Goal: Task Accomplishment & Management: Manage account settings

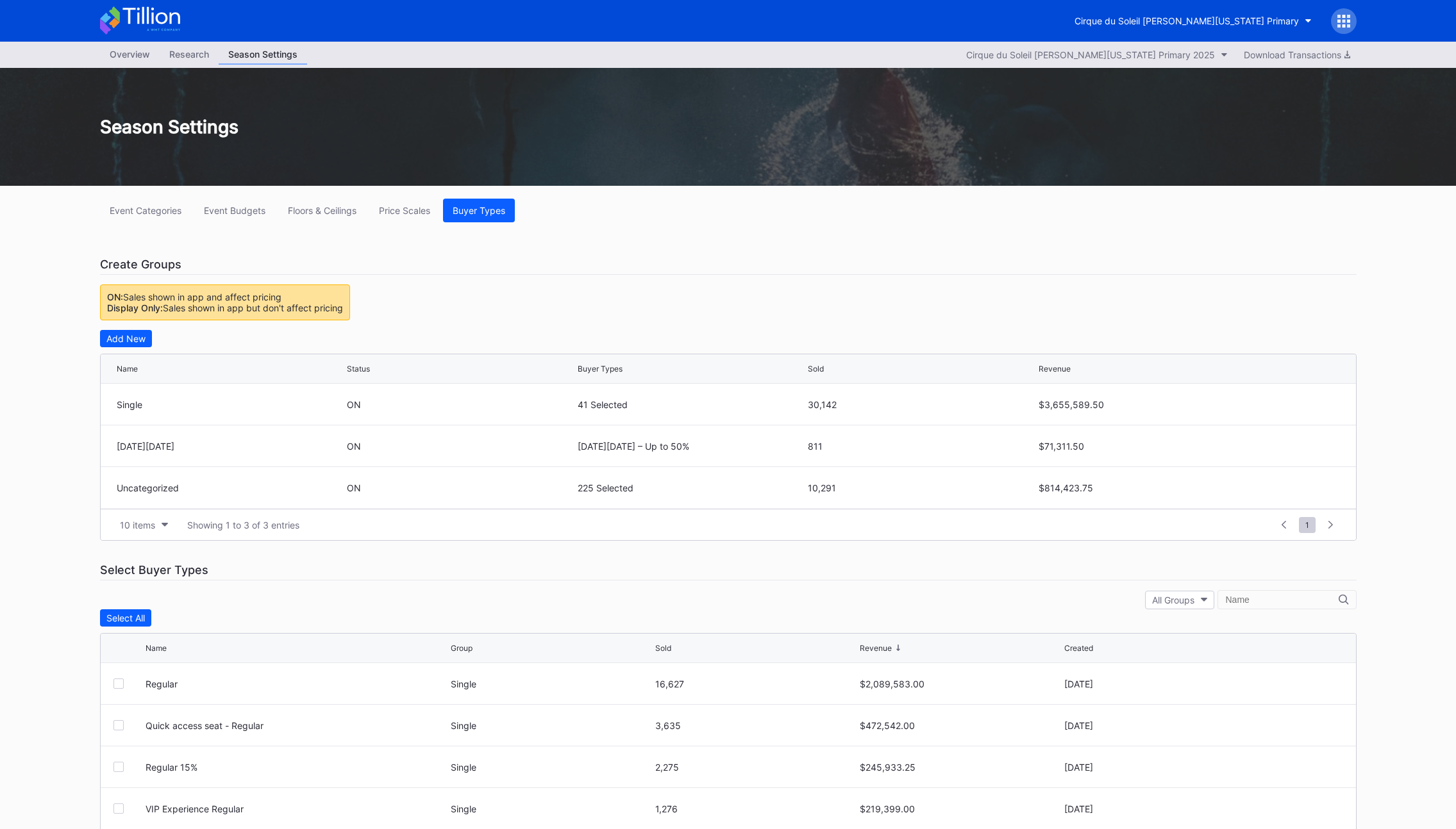
click at [1220, 16] on div "Cirque du Soleil LUZIA Washington Primary" at bounding box center [1186, 21] width 225 height 11
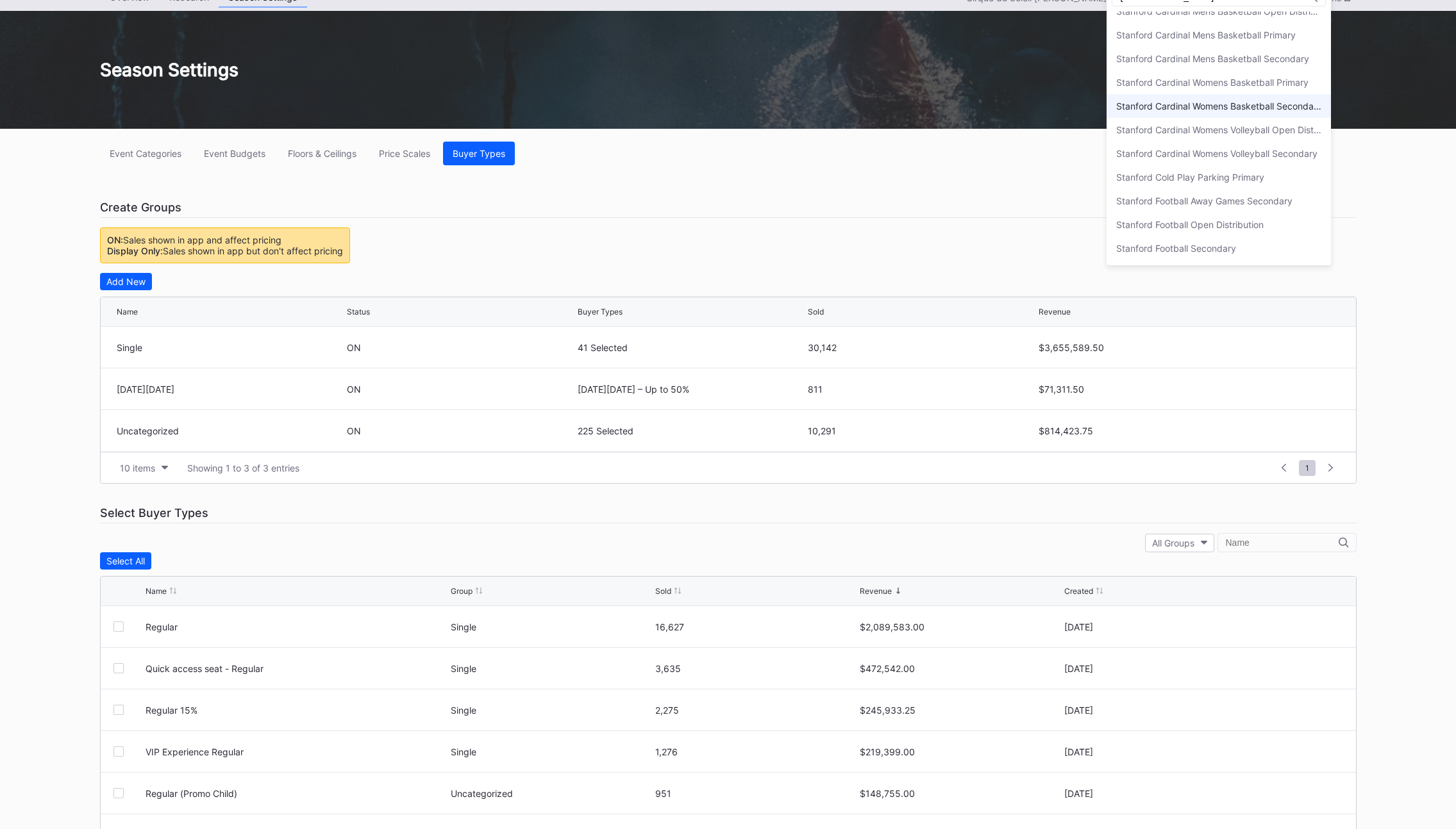
scroll to position [109, 0]
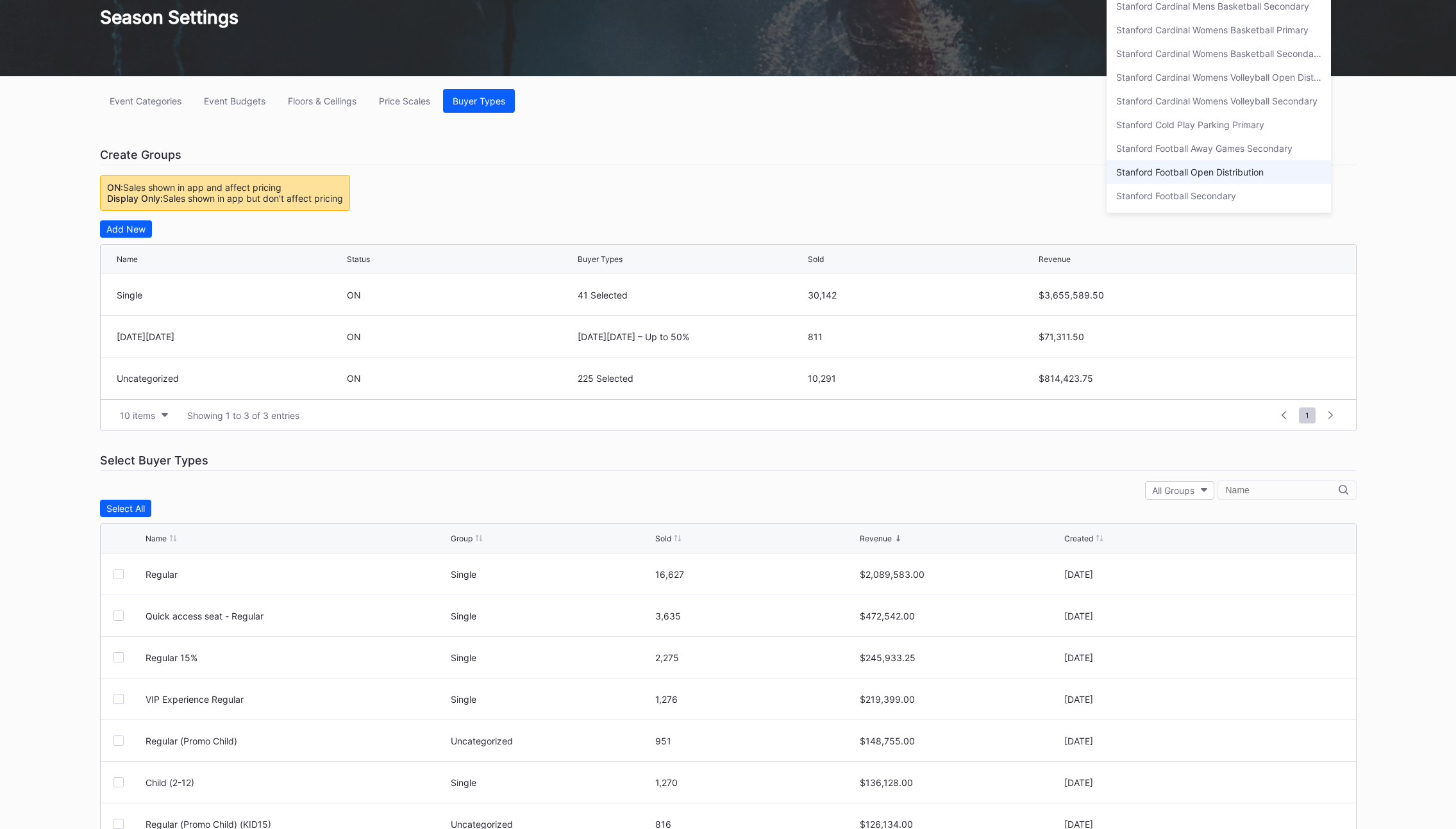
type input "stanford"
click at [1198, 171] on div "Stanford Football Open Distribution" at bounding box center [1190, 172] width 148 height 11
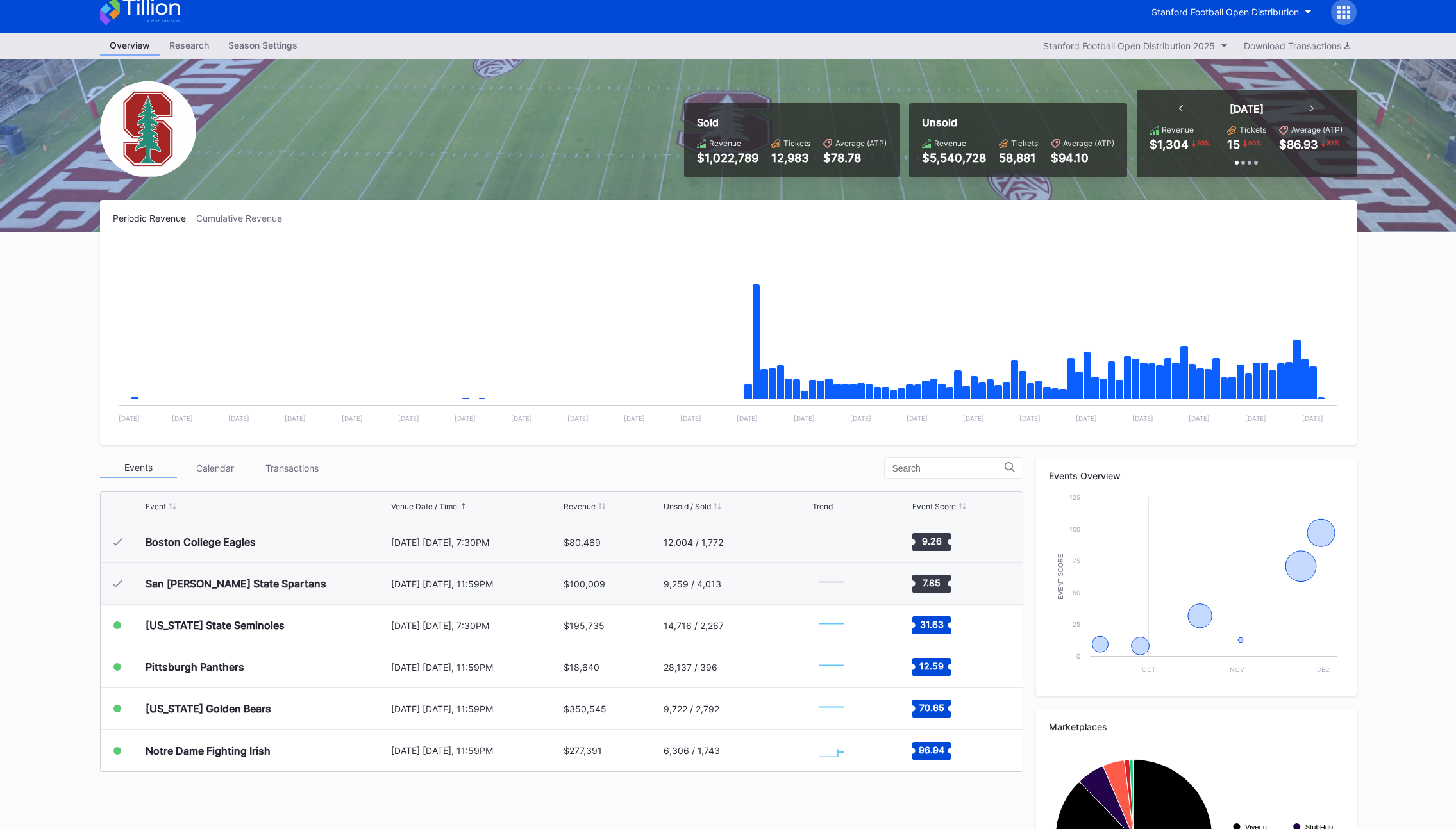
scroll to position [41, 0]
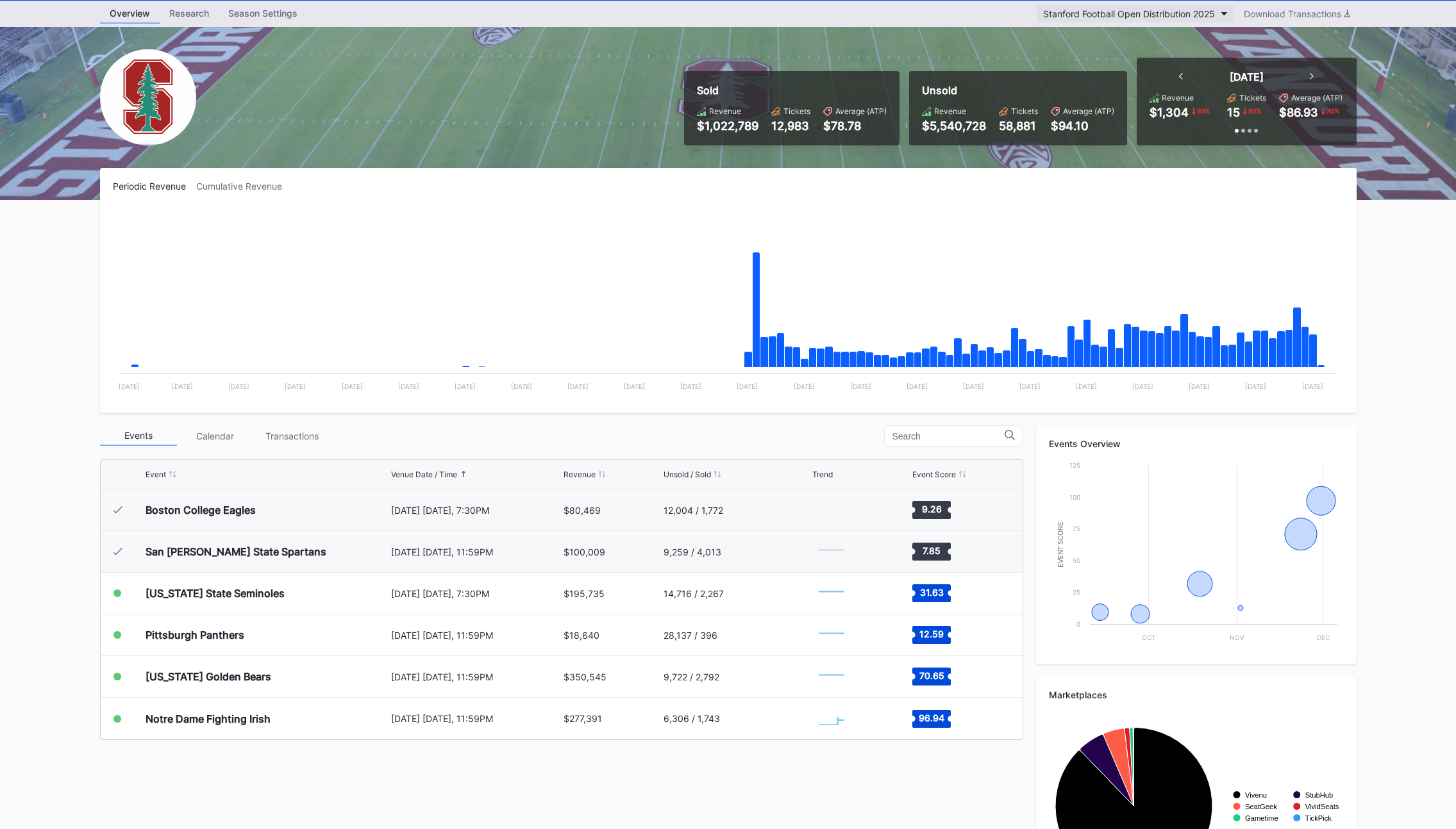
click at [1120, 12] on div "Stanford Football Open Distribution 2025" at bounding box center [1128, 14] width 172 height 11
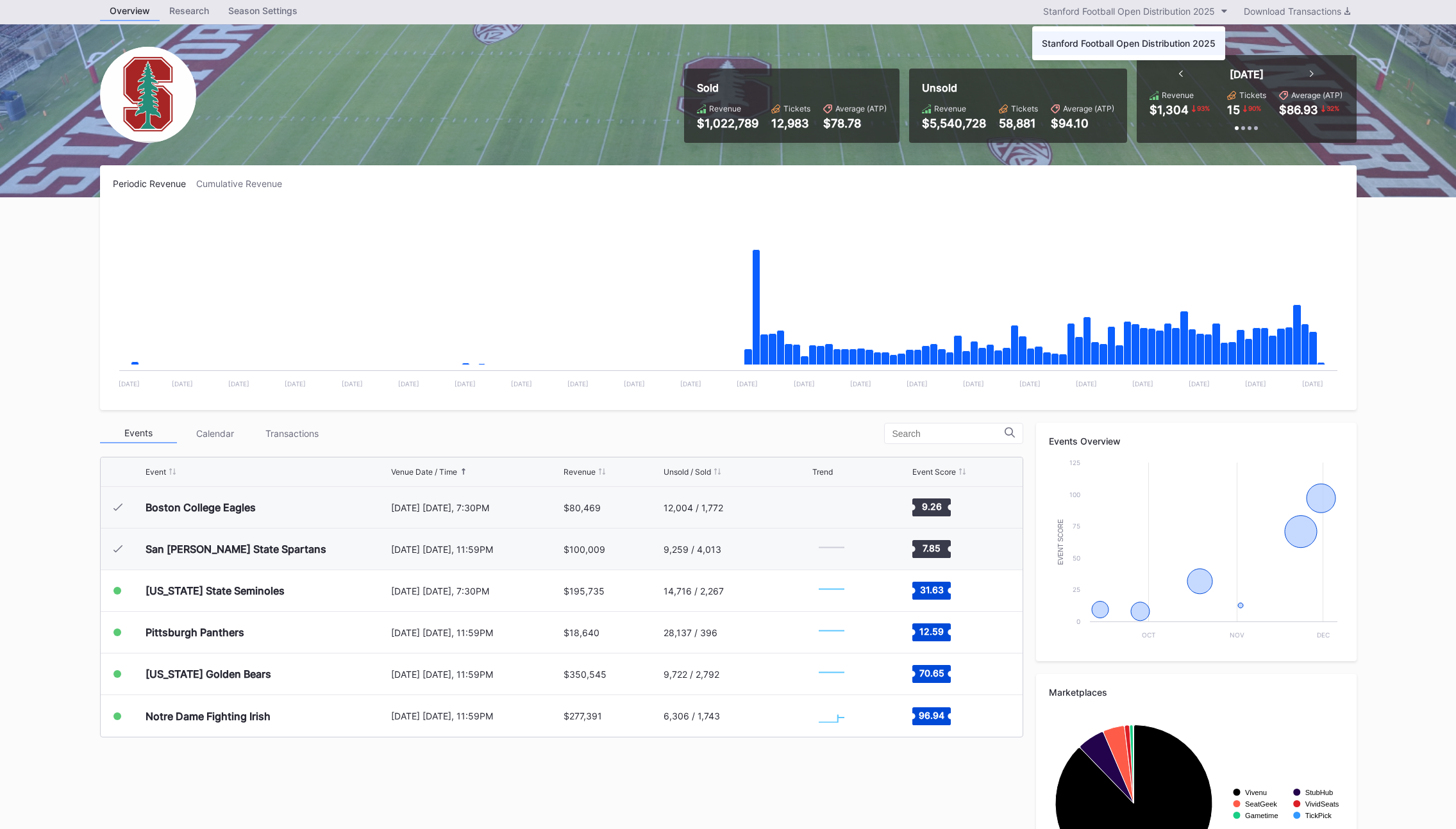
scroll to position [0, 0]
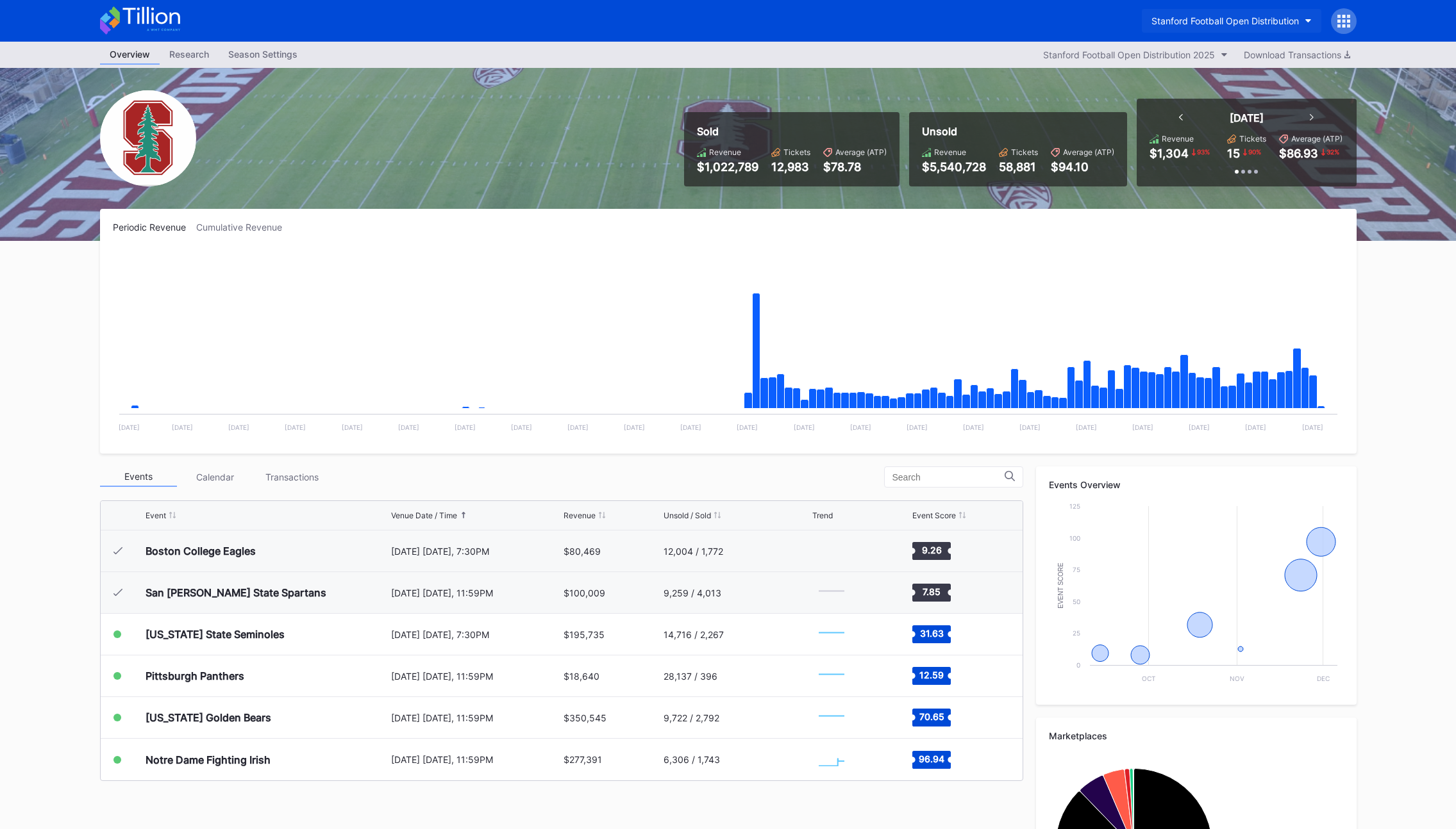
click at [1198, 28] on button "Stanford Football Open Distribution" at bounding box center [1231, 21] width 180 height 24
type input "reno"
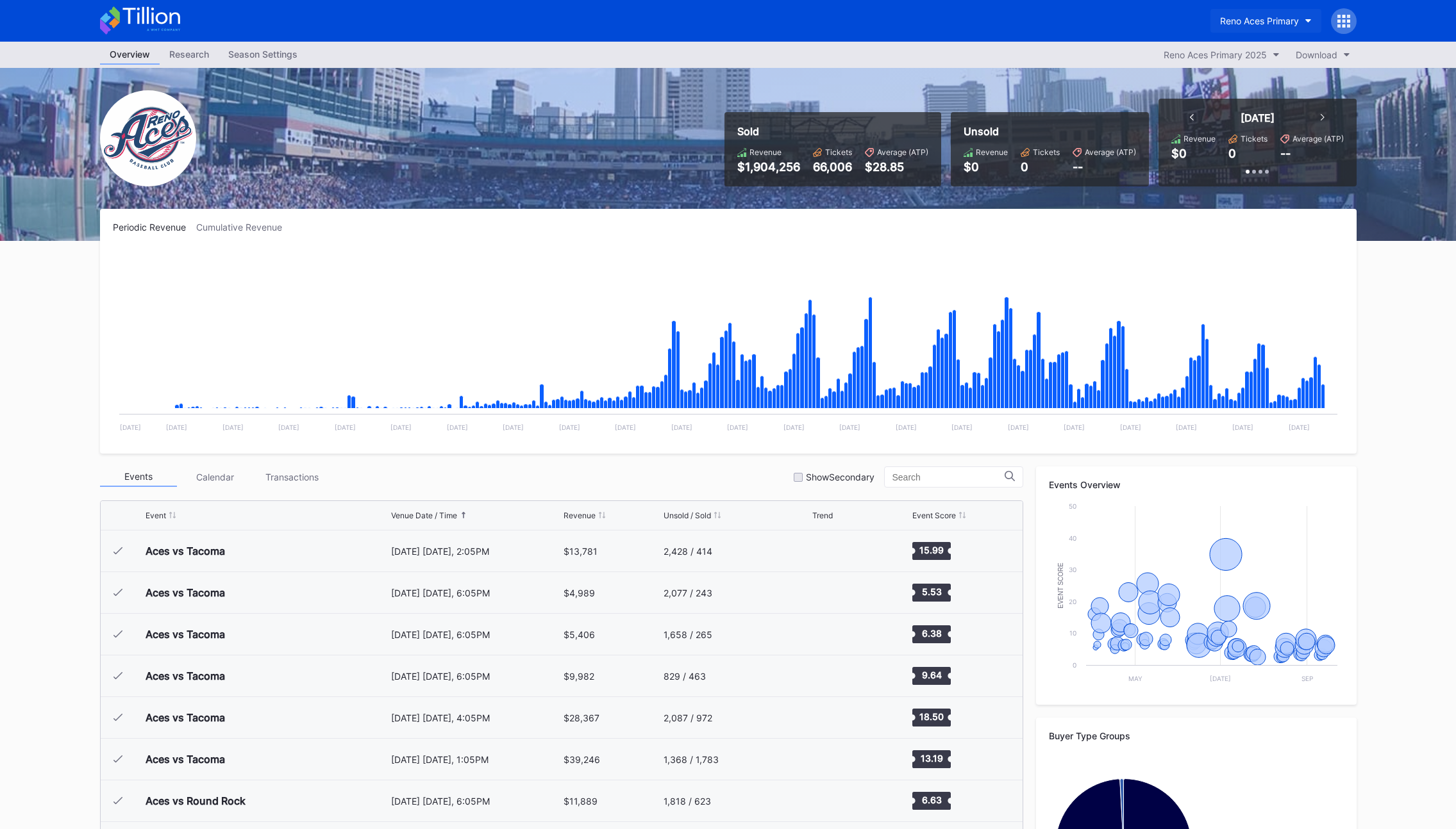
click at [1269, 15] on div "Reno Aces Primary" at bounding box center [1259, 21] width 79 height 11
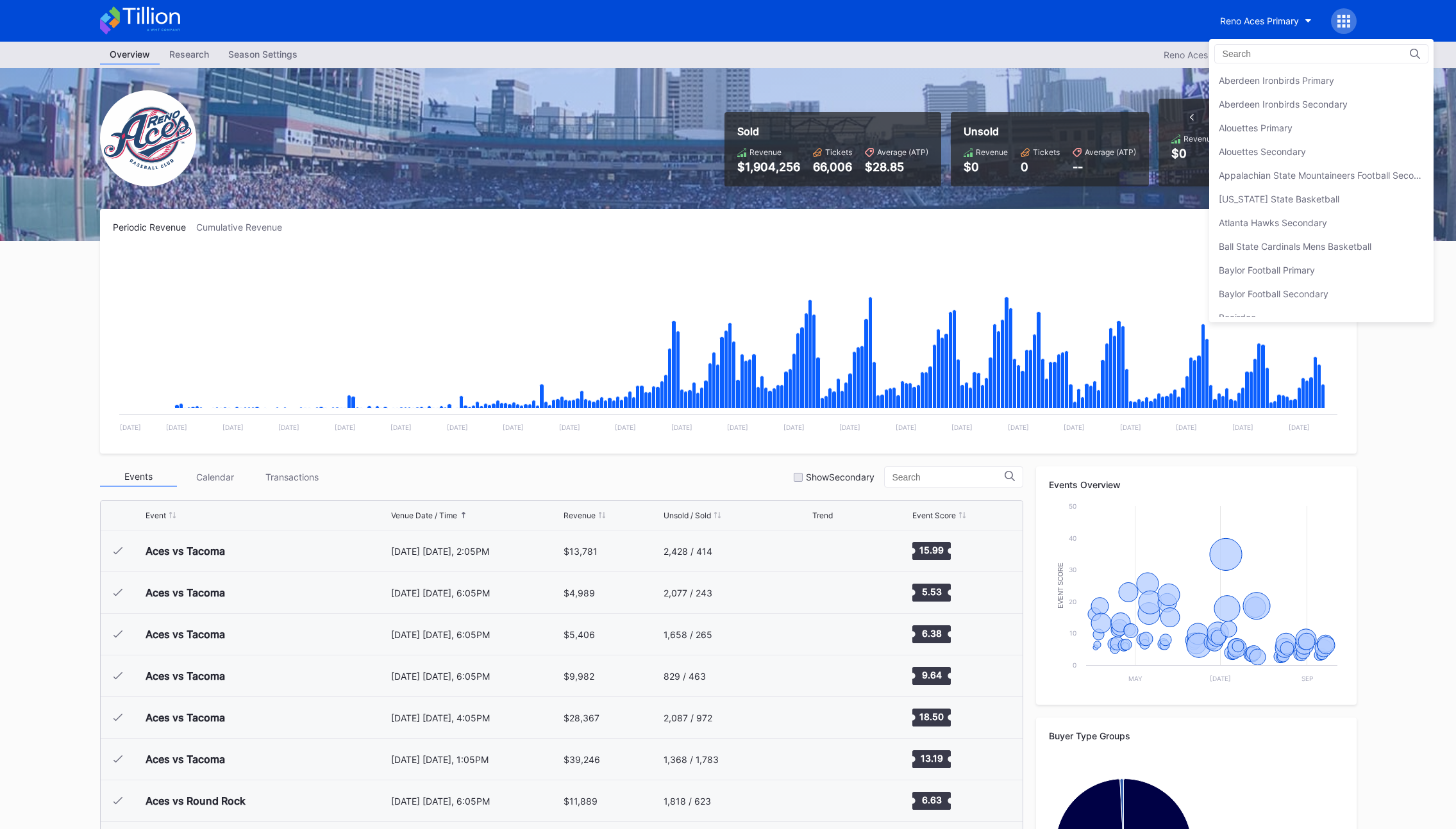
scroll to position [3011, 0]
click at [1261, 101] on div "Reno Aces Secondary" at bounding box center [1265, 104] width 92 height 11
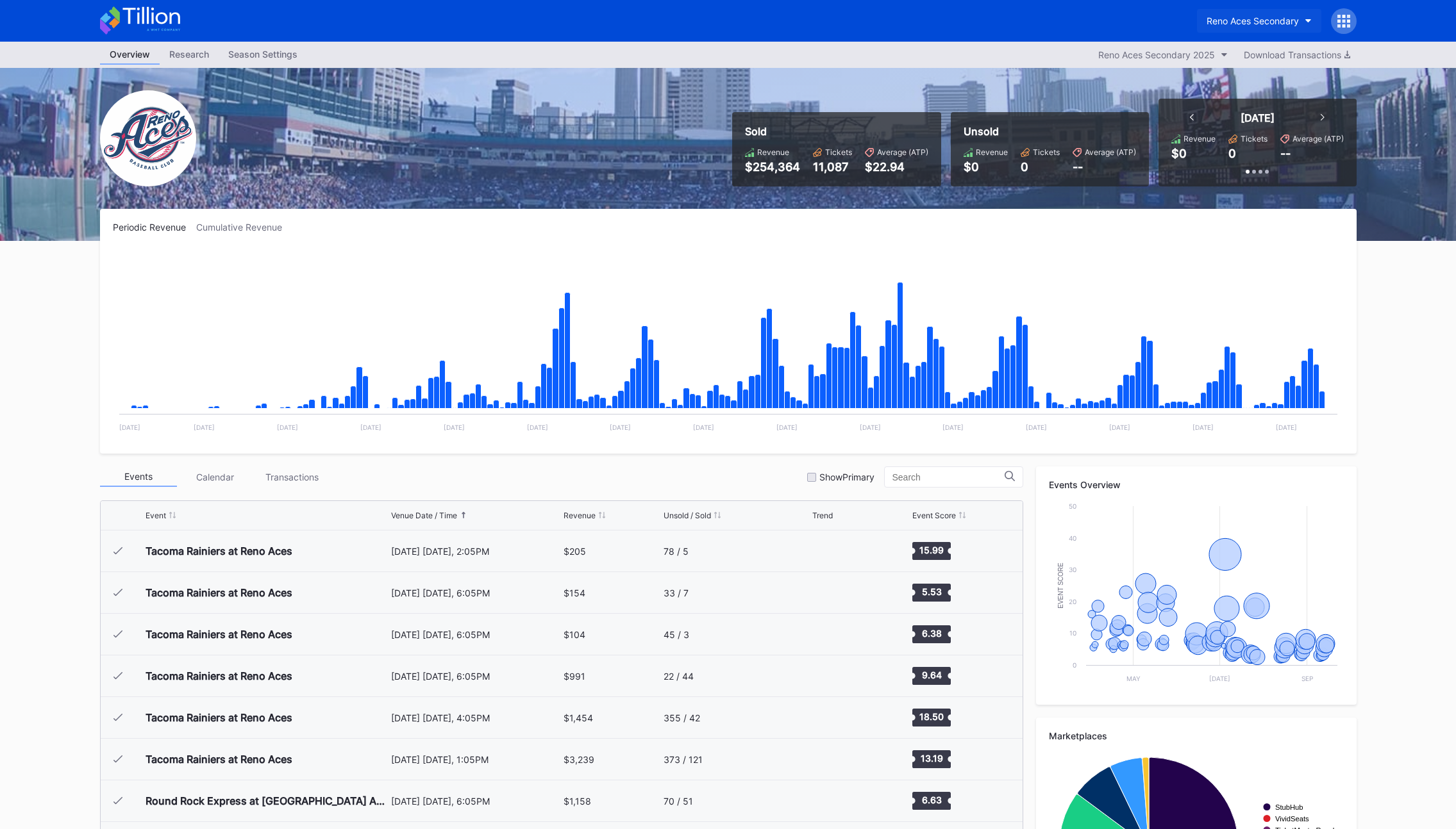
click at [1258, 24] on div "Reno Aces Secondary" at bounding box center [1252, 21] width 92 height 11
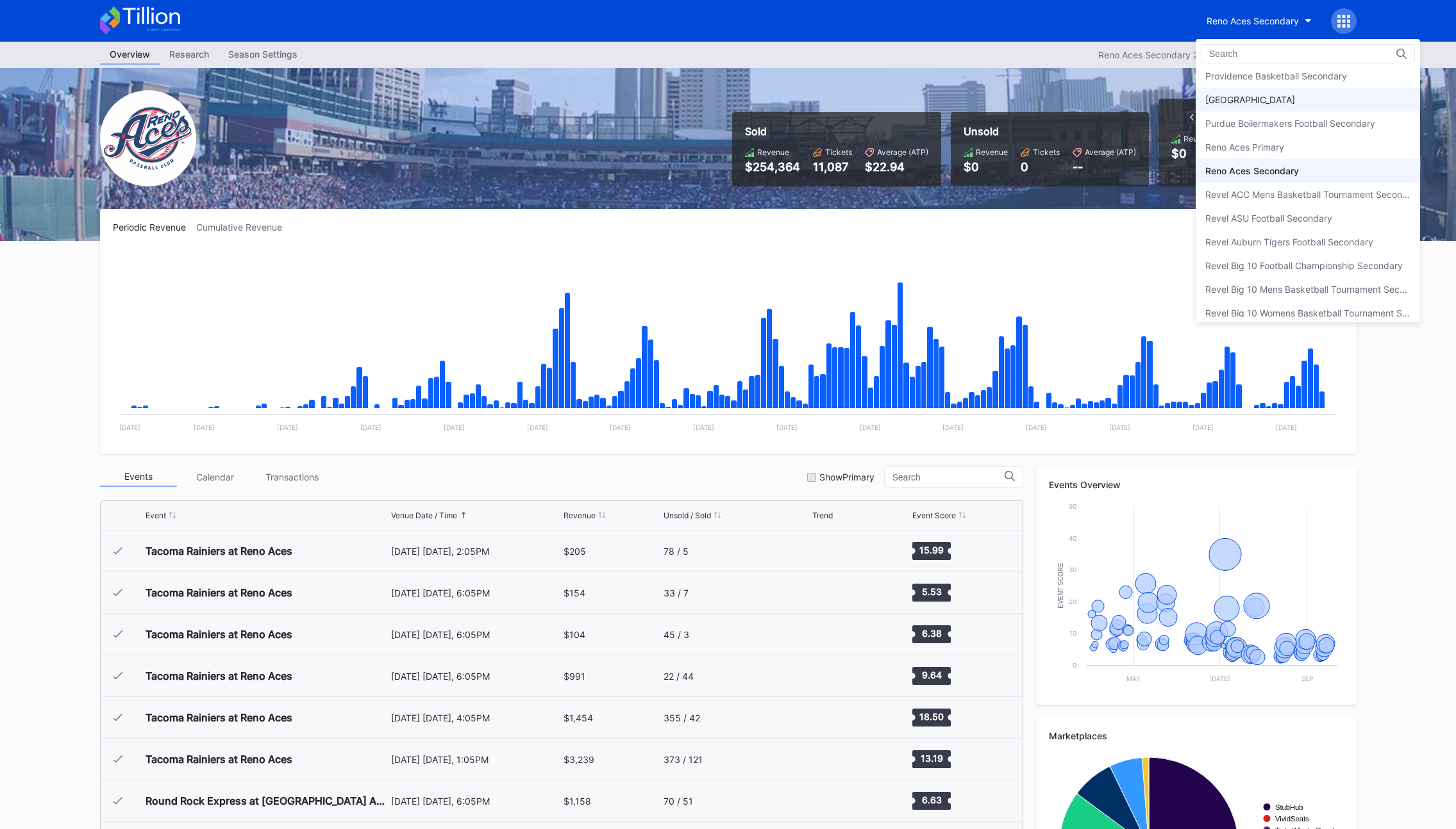
scroll to position [2947, 0]
click at [1258, 140] on div "Reno Aces Primary" at bounding box center [1244, 144] width 79 height 11
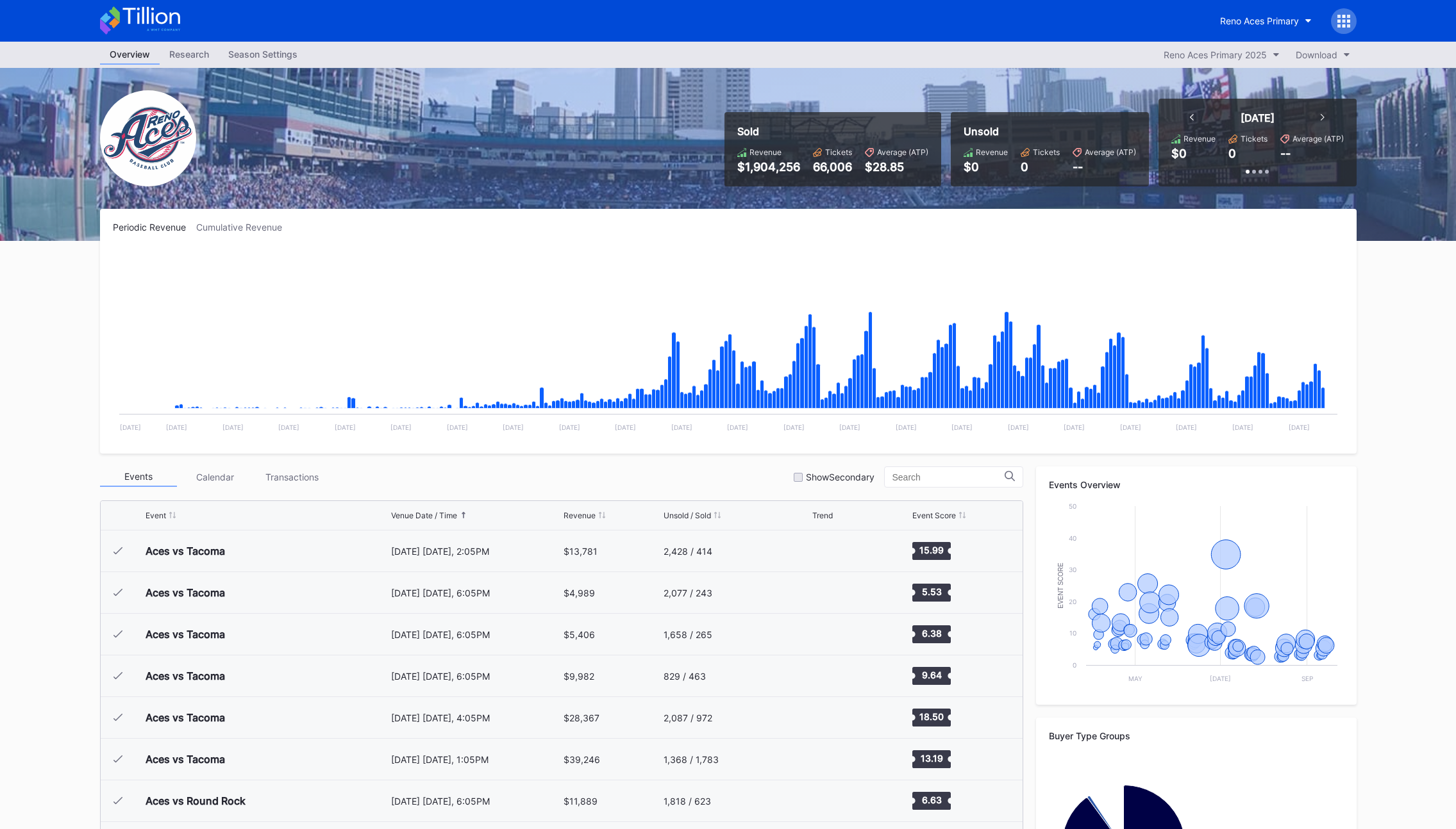
click at [914, 205] on div "Sold Revenue $1,904,256 Tickets 66,006 Average (ATP) $28.85 Unsold Revenue $0 T…" at bounding box center [728, 154] width 1282 height 173
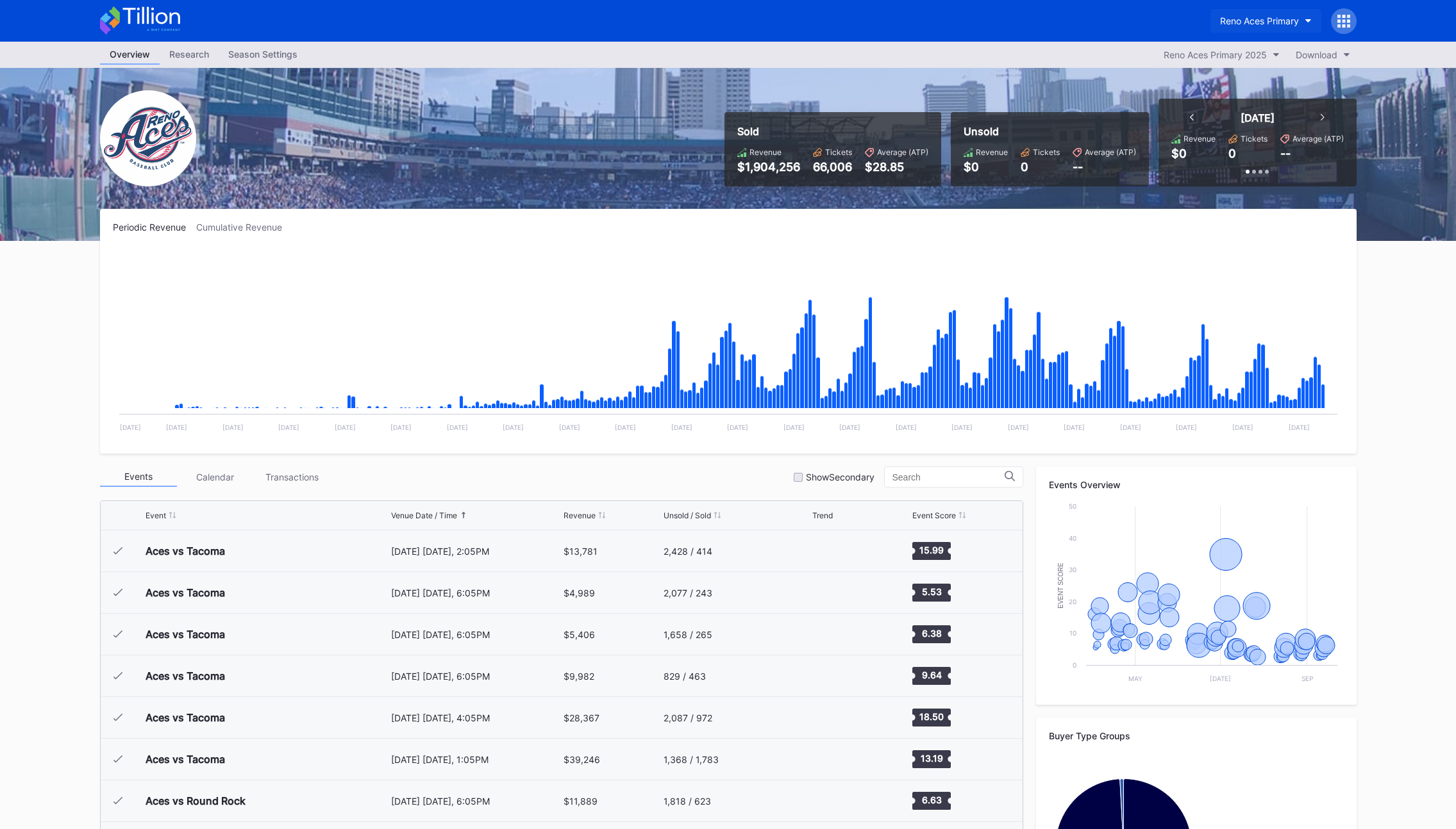
click at [1243, 18] on div "Reno Aces Primary" at bounding box center [1259, 21] width 79 height 11
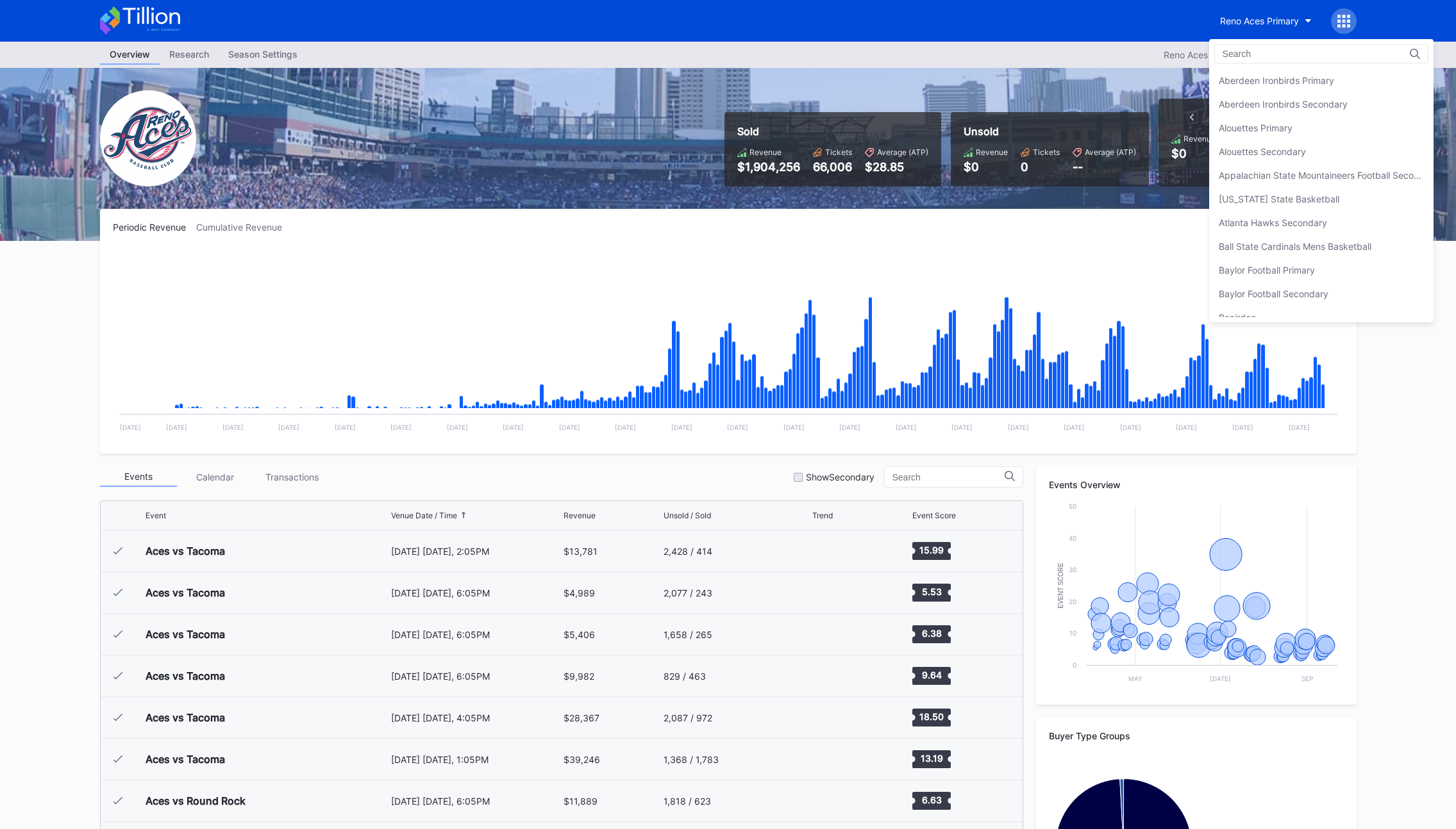
scroll to position [3011, 0]
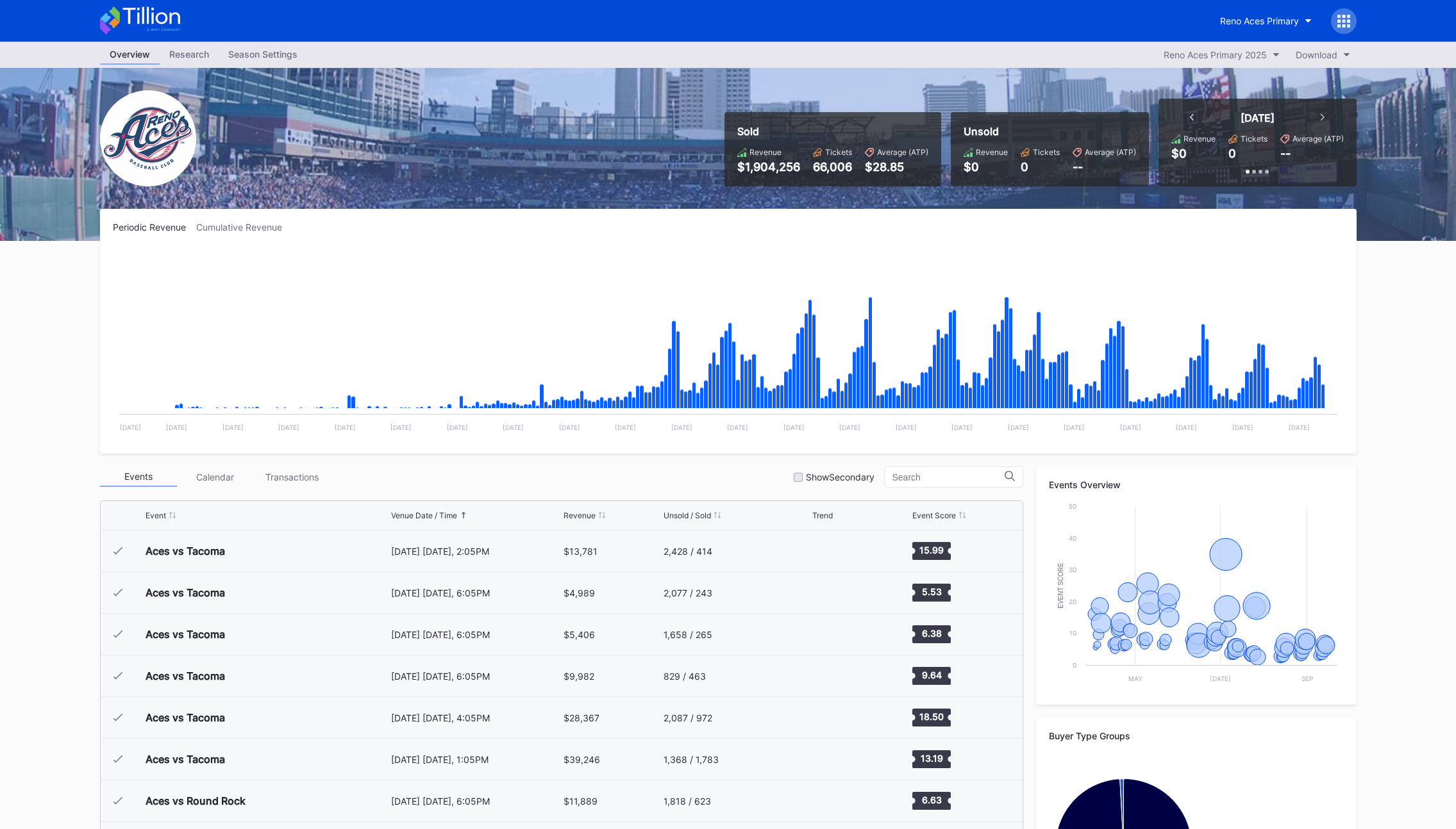
click at [240, 60] on div "Season Settings" at bounding box center [263, 54] width 89 height 19
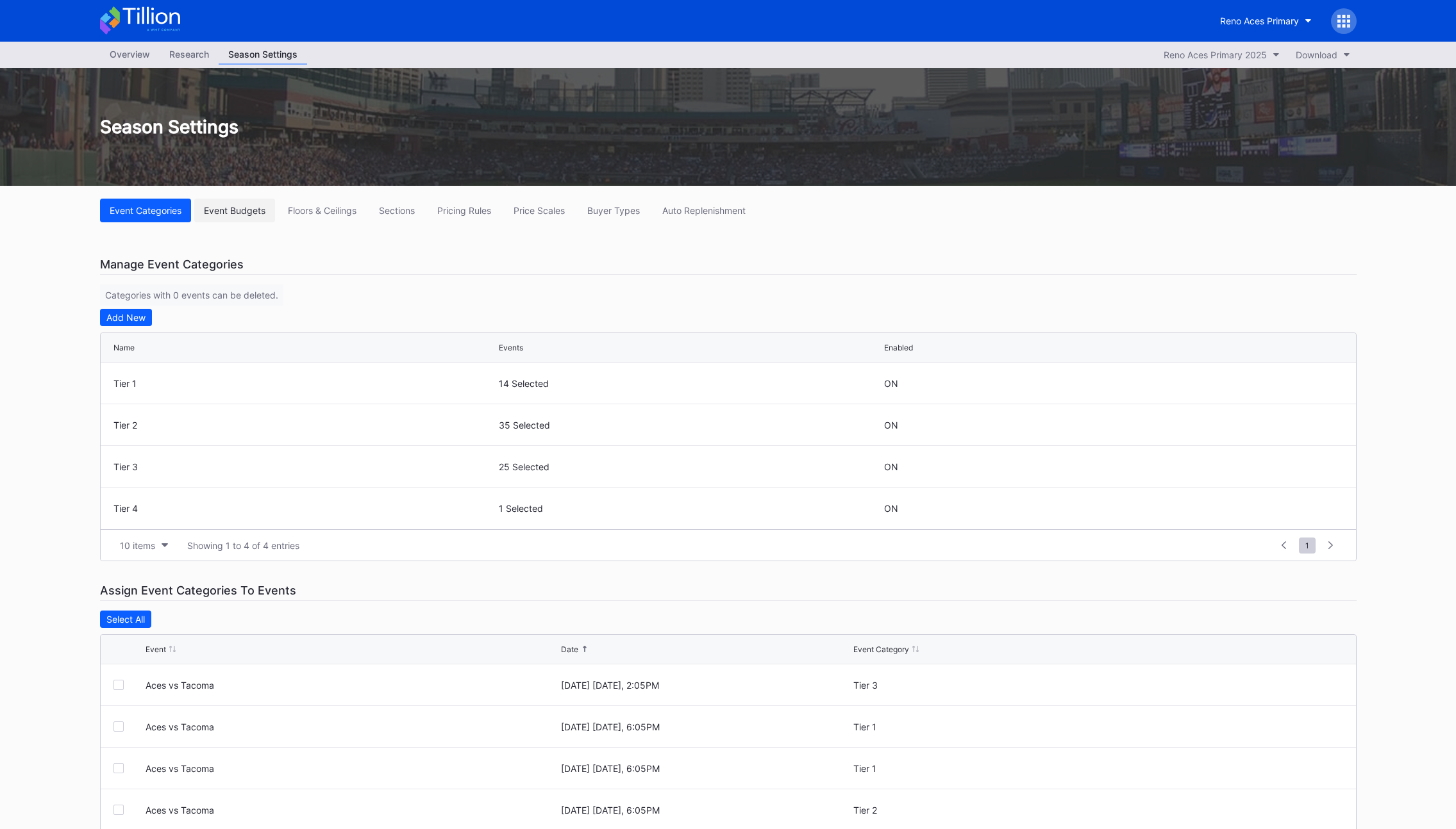
click at [240, 203] on button "Event Budgets" at bounding box center [234, 211] width 81 height 24
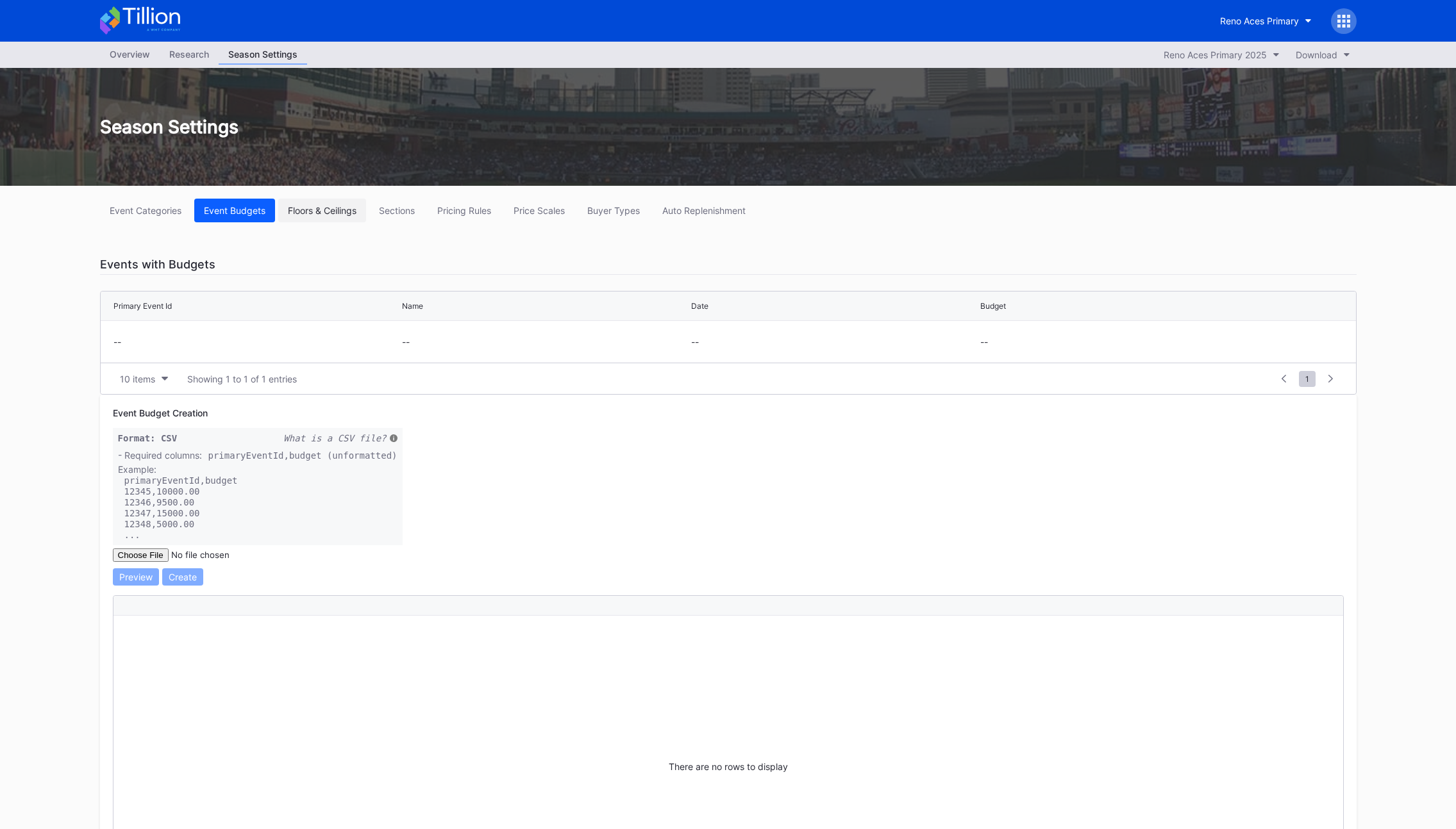
click at [328, 211] on div "Floors & Ceilings" at bounding box center [322, 211] width 69 height 11
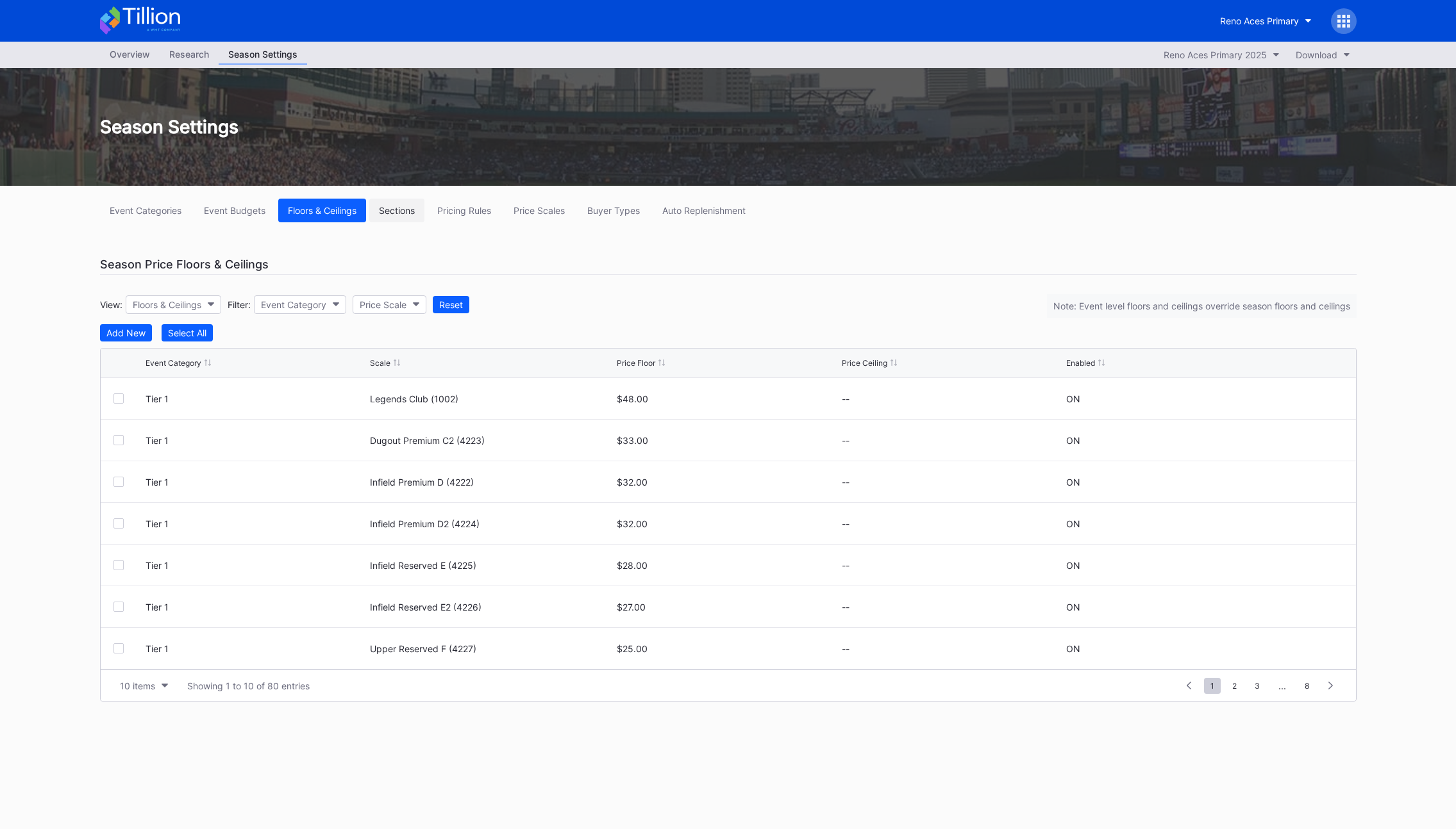
click at [411, 216] on button "Sections" at bounding box center [396, 211] width 55 height 24
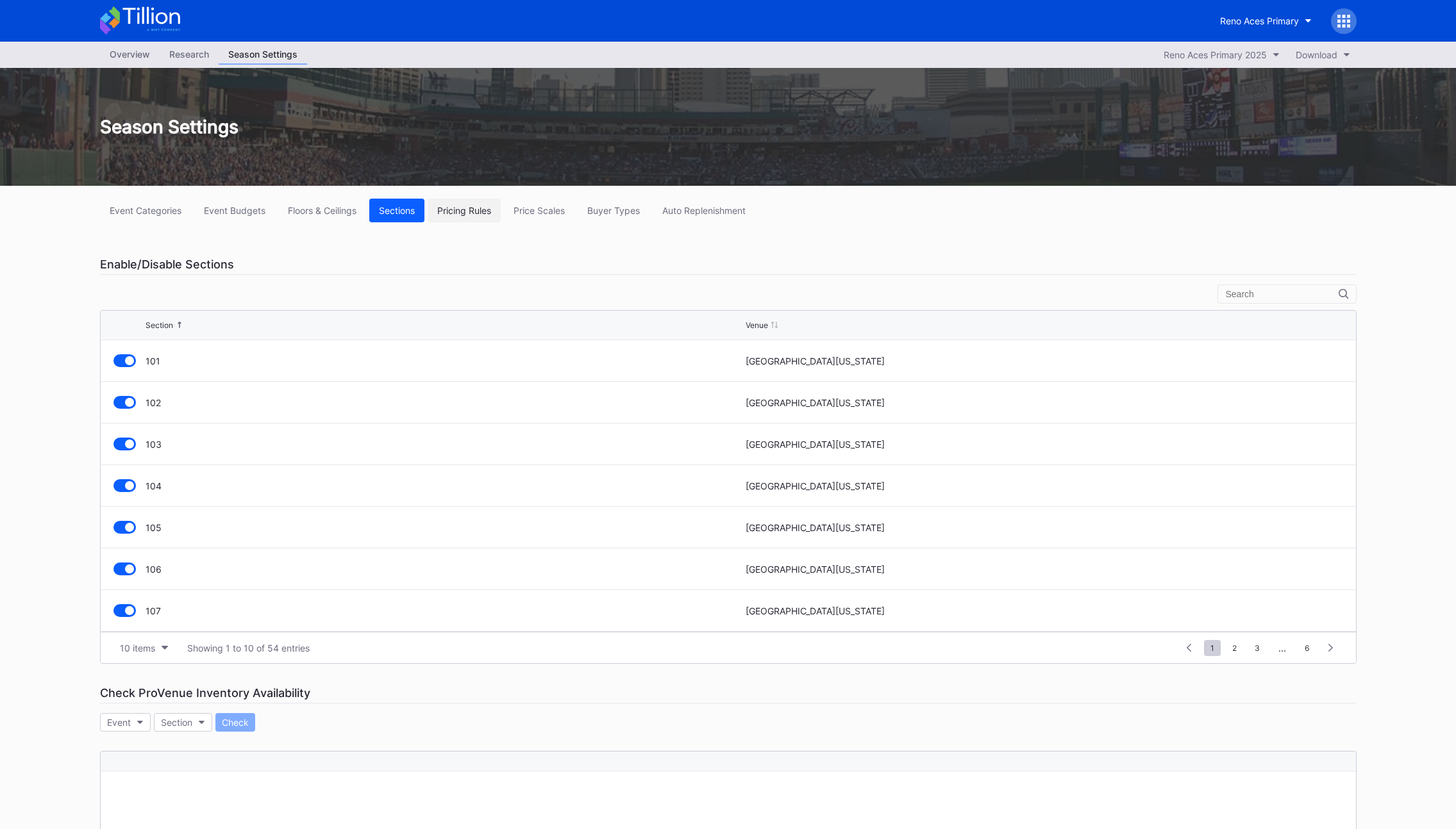
click at [480, 215] on div "Pricing Rules" at bounding box center [464, 211] width 54 height 11
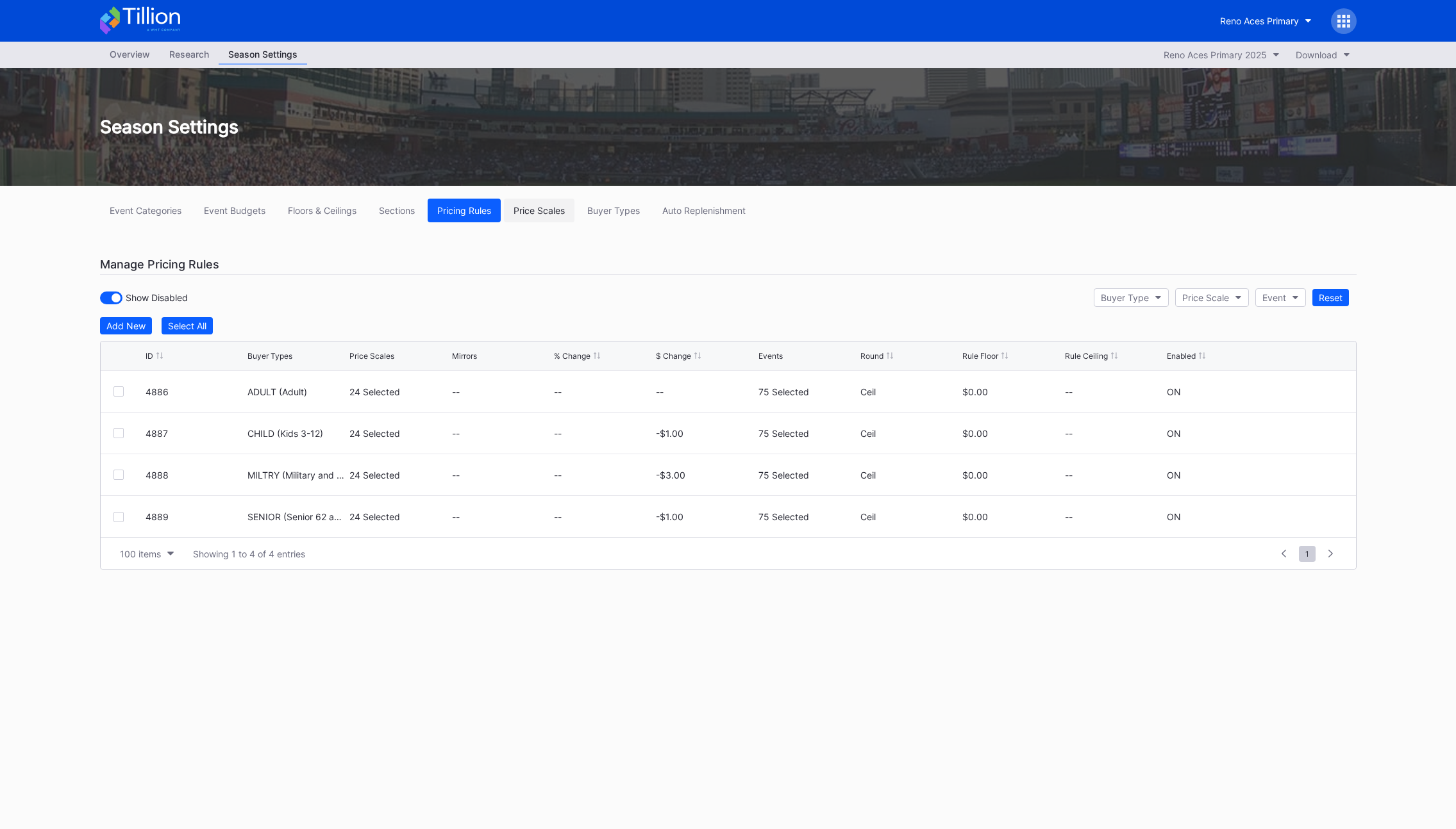
click at [524, 215] on div "Price Scales" at bounding box center [539, 211] width 51 height 11
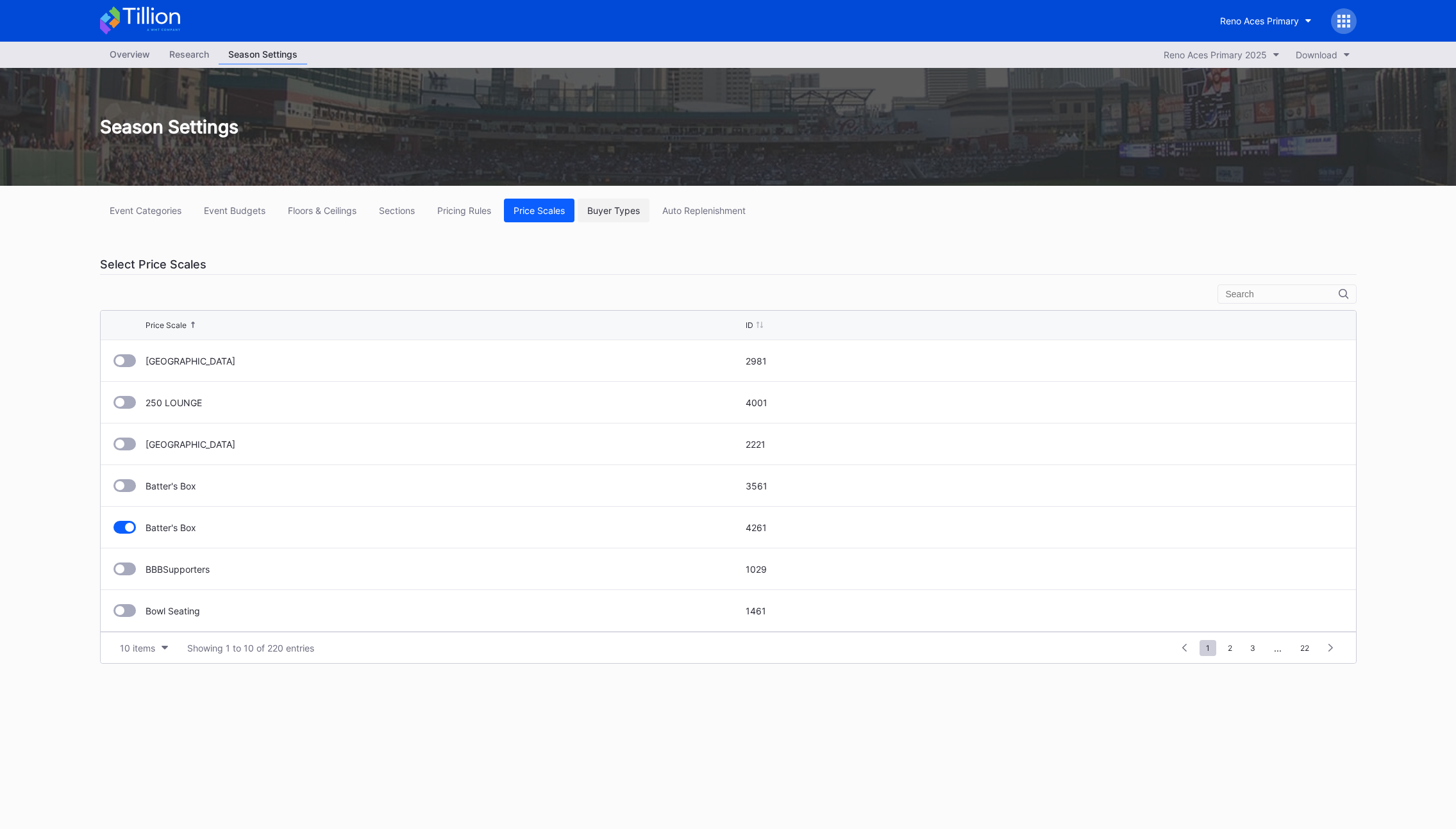
click at [607, 214] on div "Buyer Types" at bounding box center [613, 211] width 52 height 11
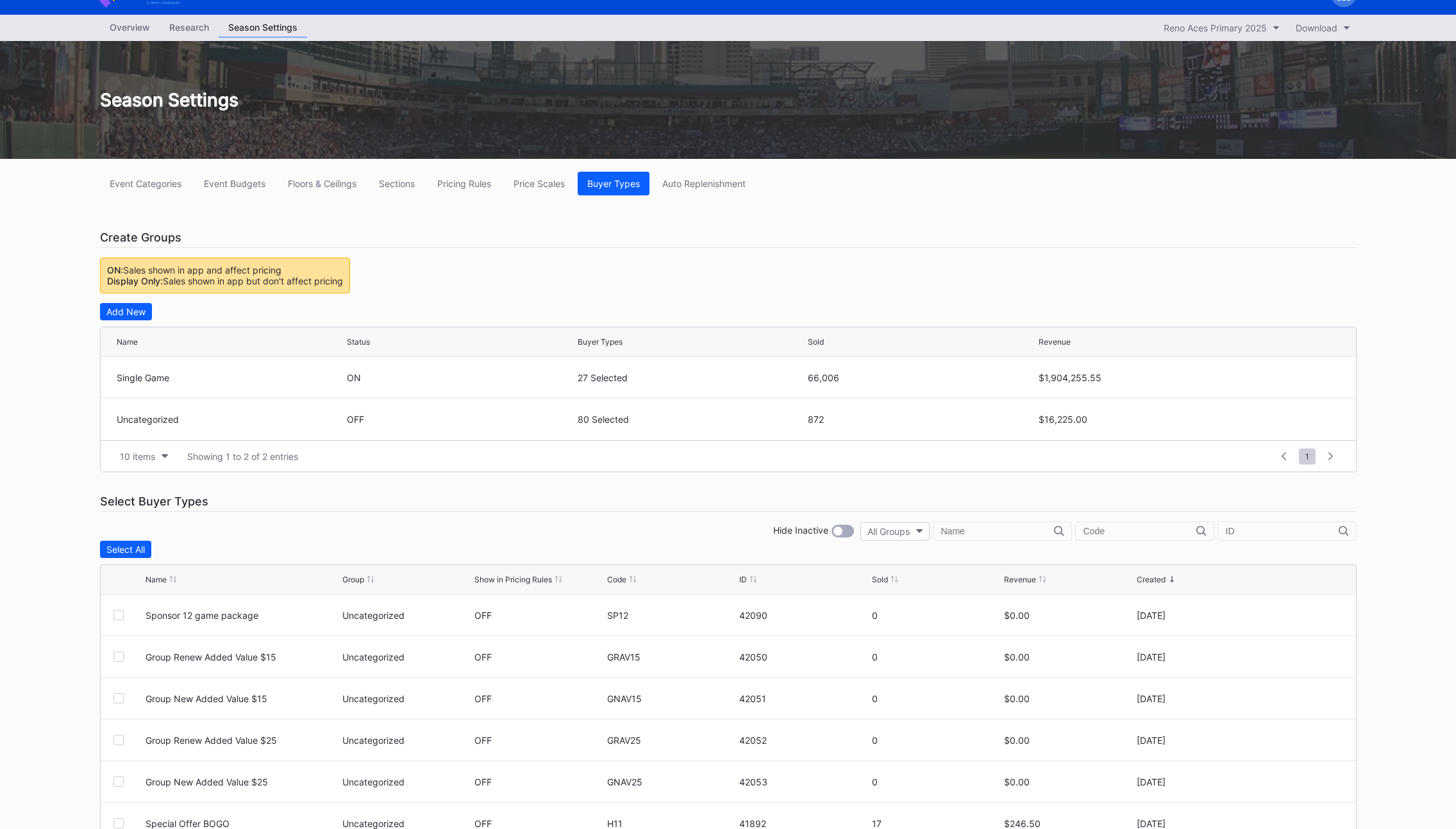
scroll to position [93, 0]
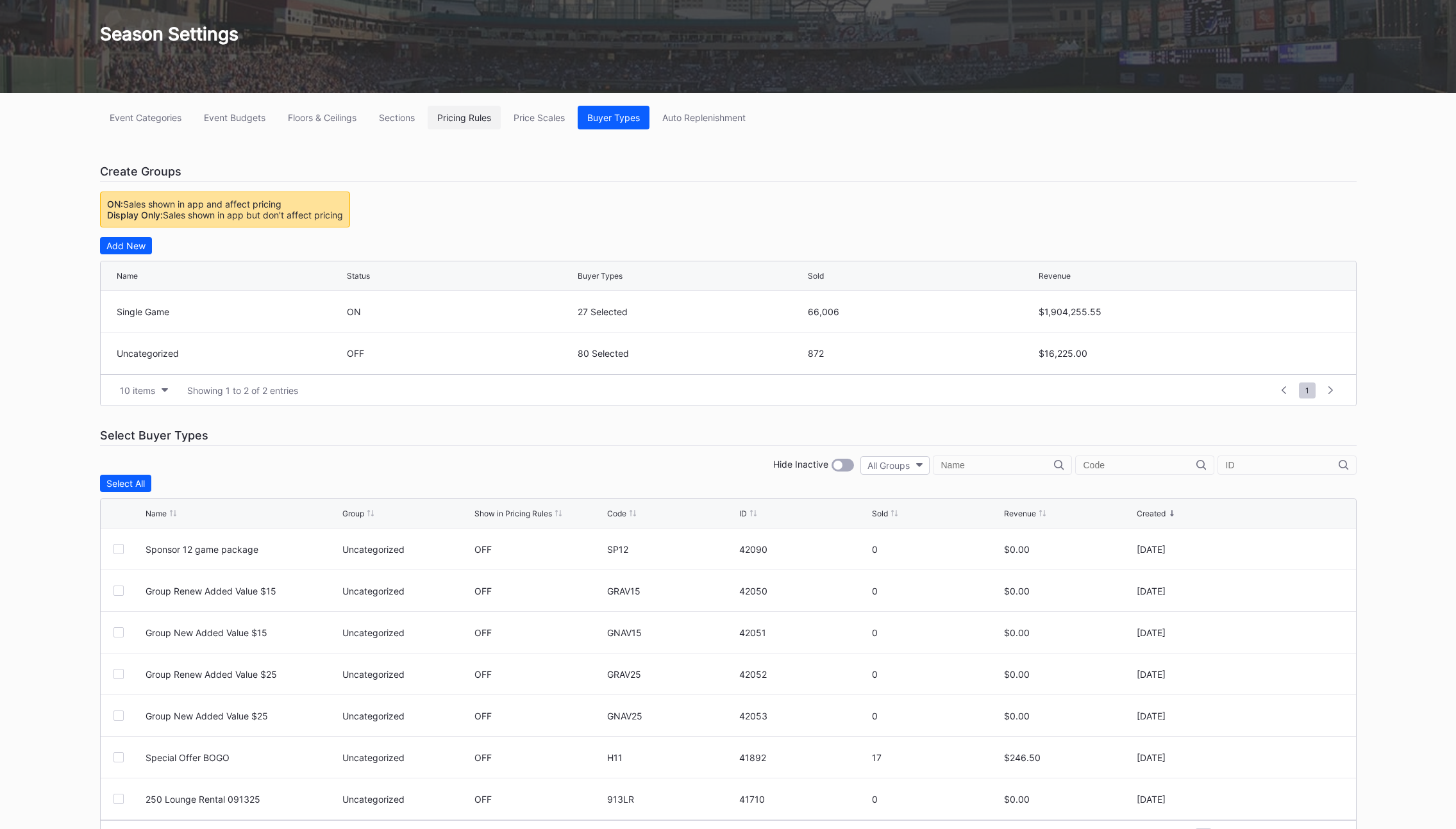
click at [471, 122] on div "Pricing Rules" at bounding box center [464, 117] width 54 height 11
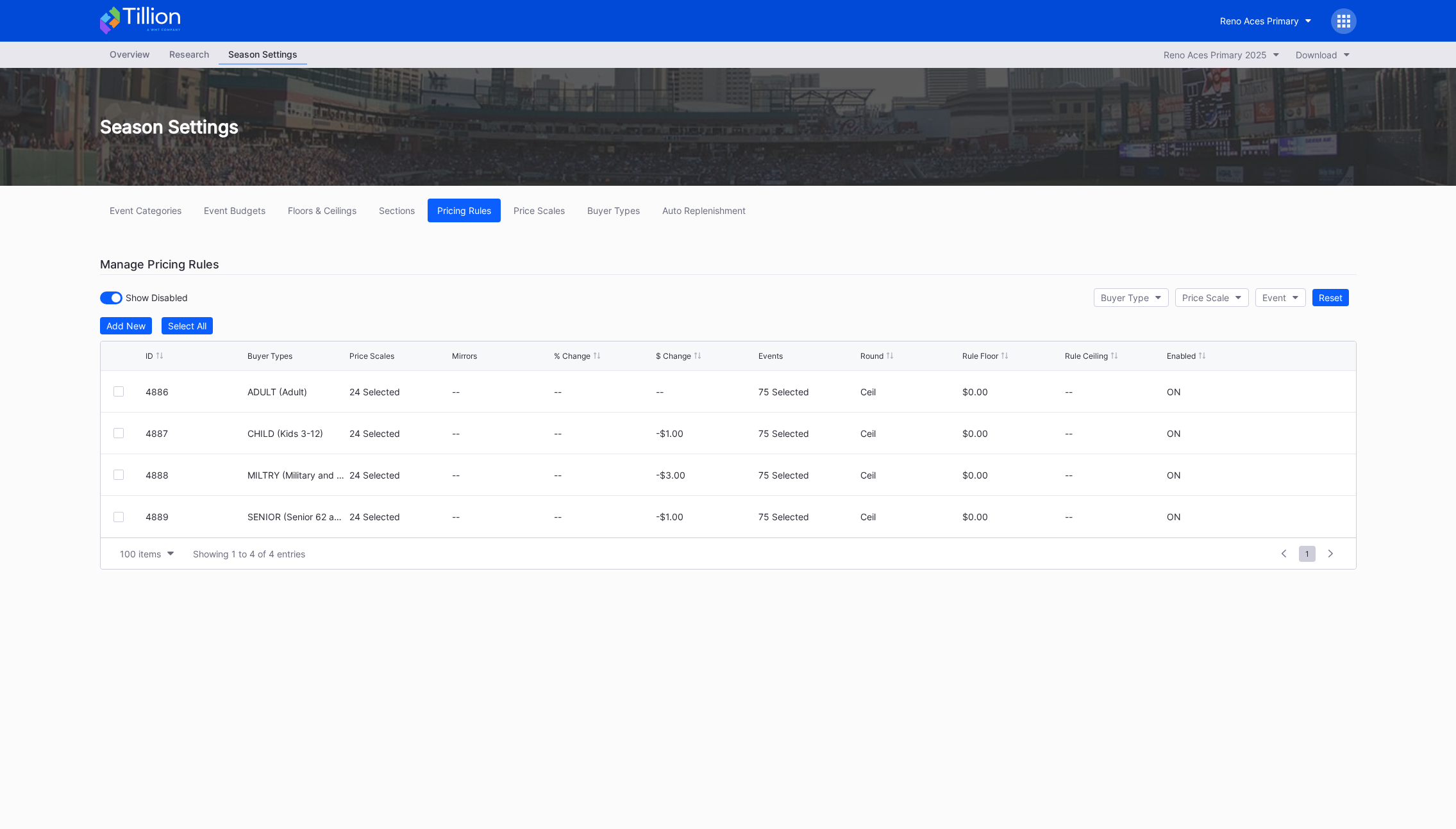
click at [430, 296] on div "Show Disabled Buyer Type Price Scale Event Reset" at bounding box center [728, 298] width 1257 height 26
click at [605, 211] on div "Buyer Types" at bounding box center [613, 211] width 52 height 11
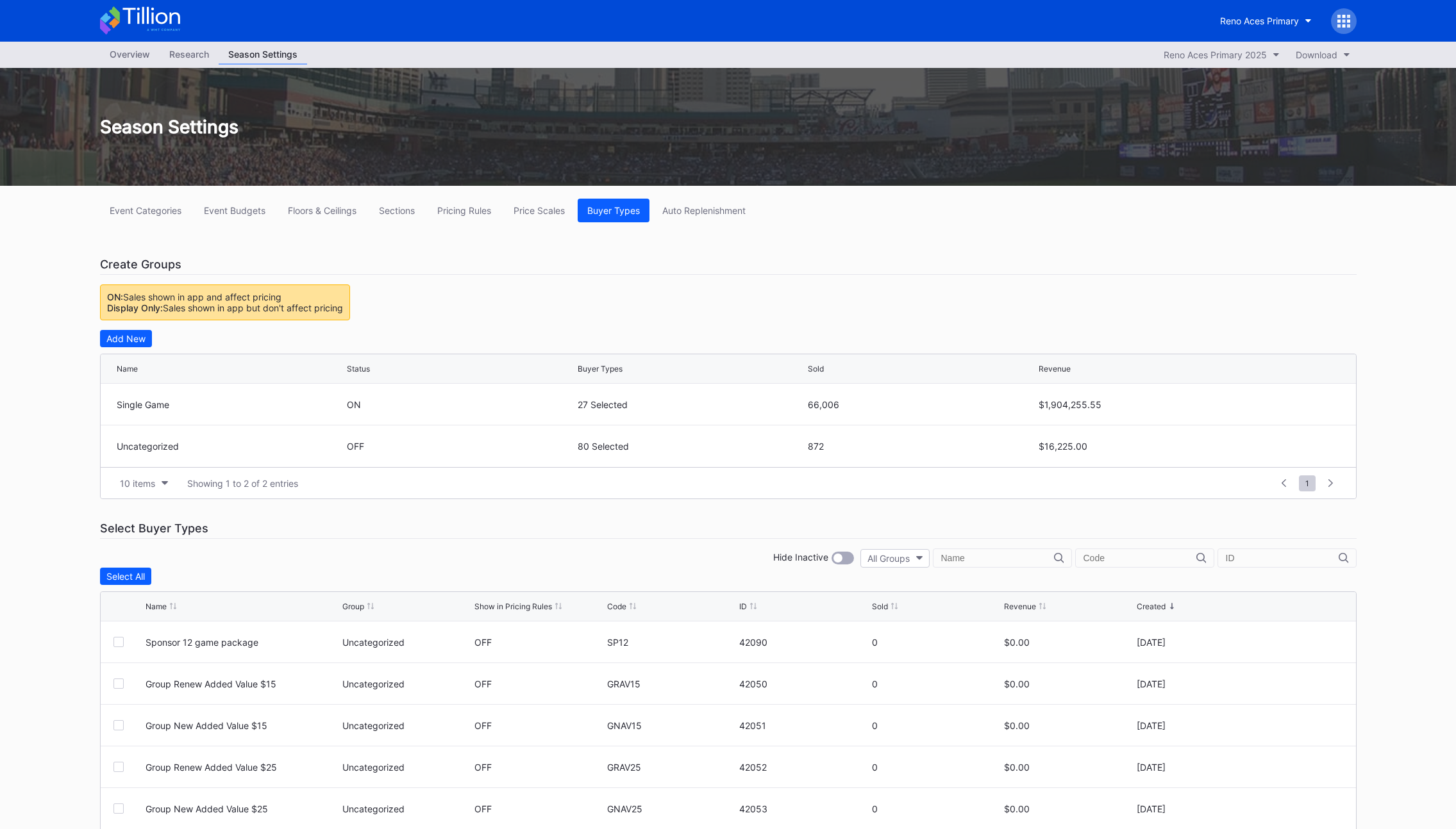
click at [639, 283] on div "Event Categories Event Budgets Floors & Ceilings Sections Pricing Rules Price S…" at bounding box center [728, 572] width 1282 height 772
click at [692, 290] on div "Event Categories Event Budgets Floors & Ceilings Sections Pricing Rules Price S…" at bounding box center [728, 572] width 1282 height 772
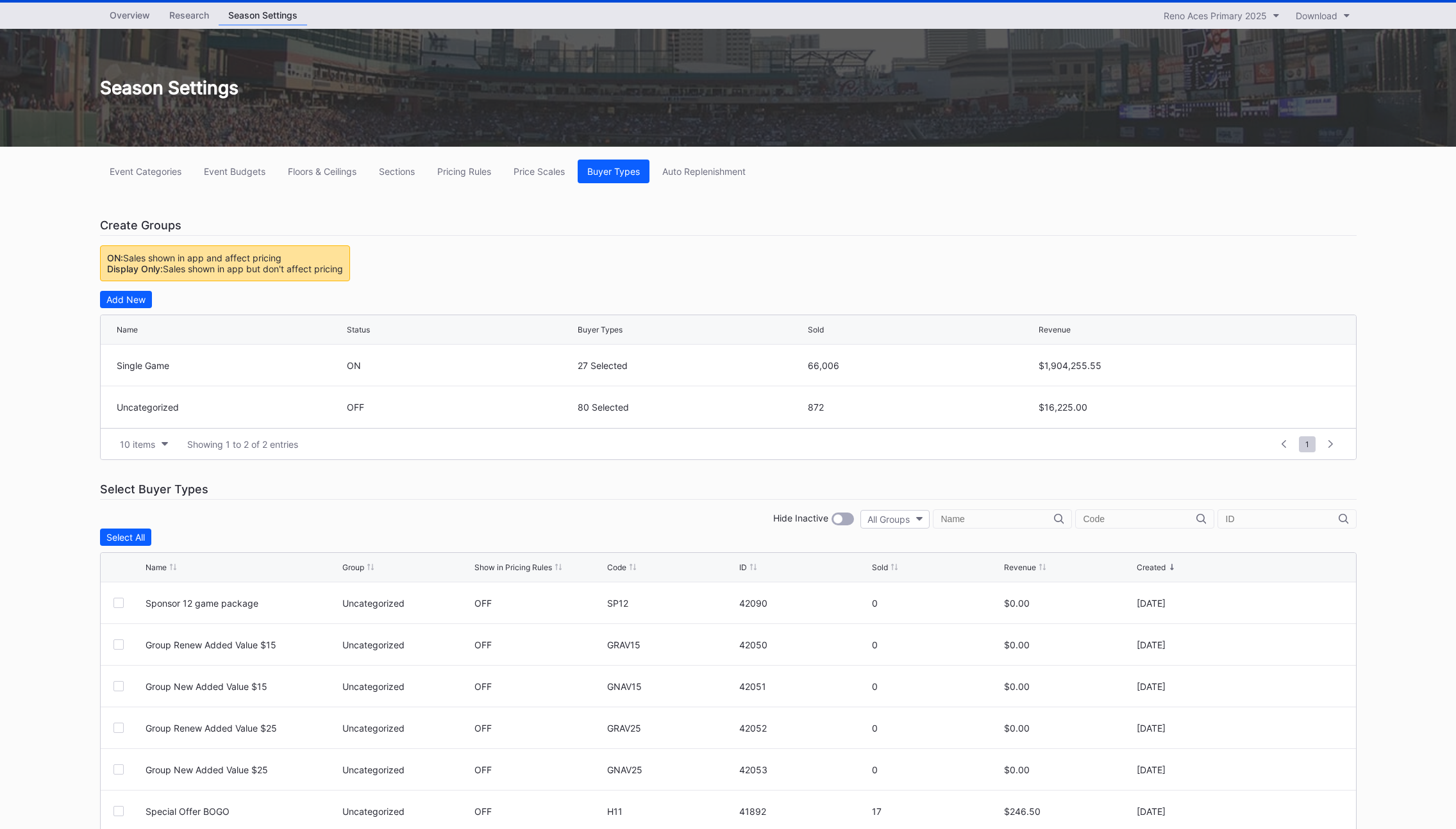
scroll to position [46, 0]
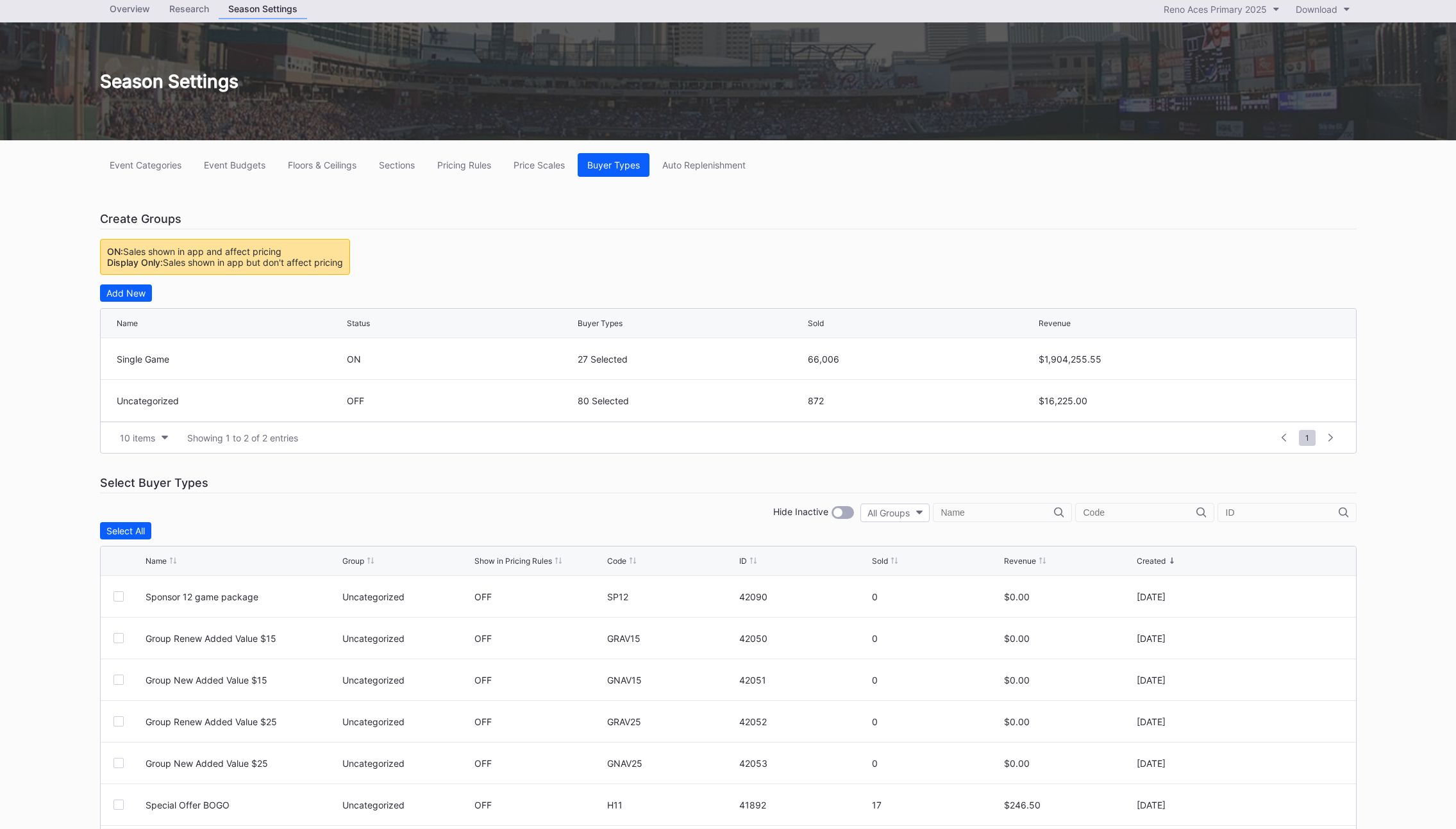
click at [701, 512] on div "Hide Inactive All Groups" at bounding box center [728, 512] width 1257 height 19
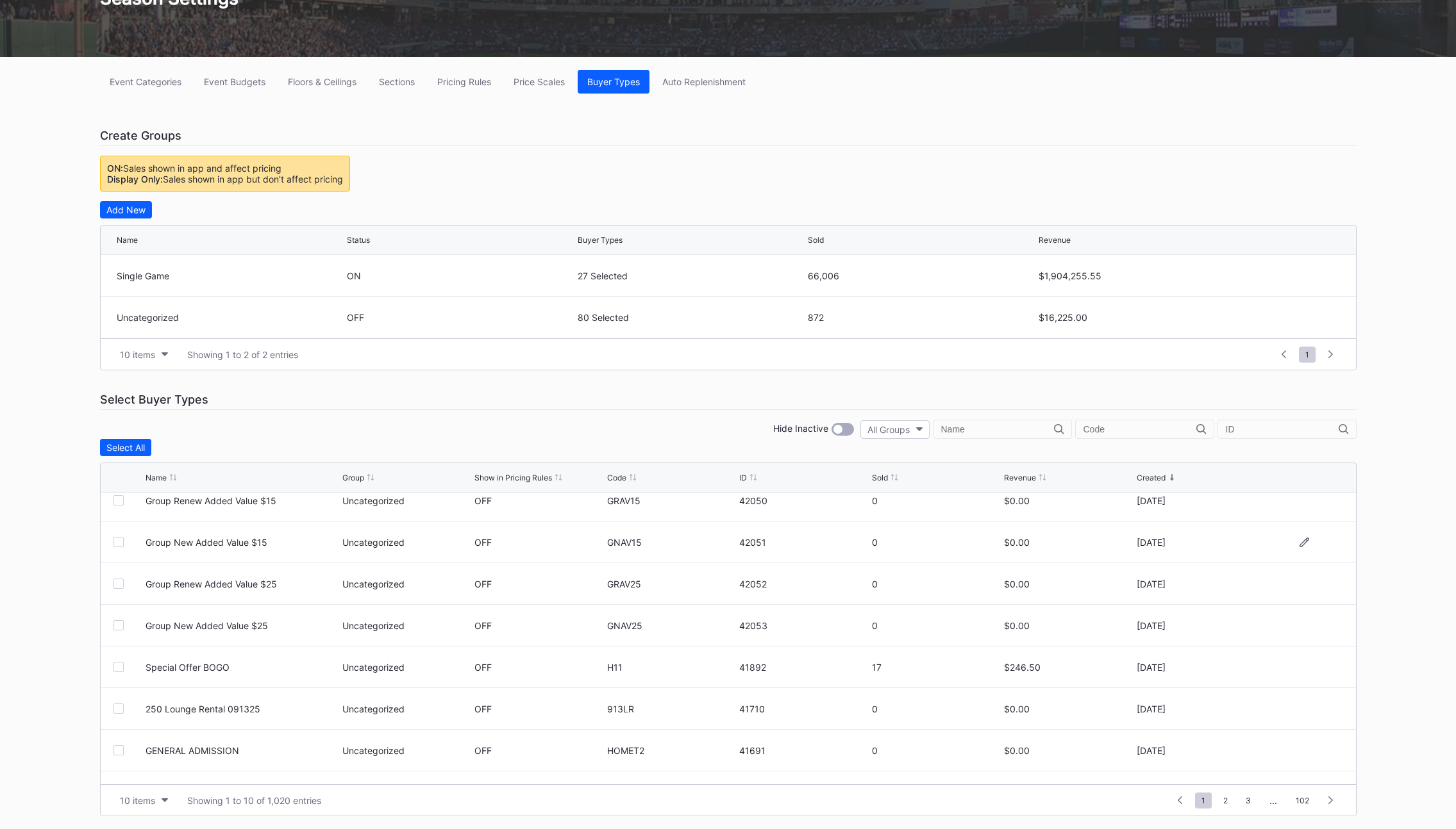
scroll to position [0, 0]
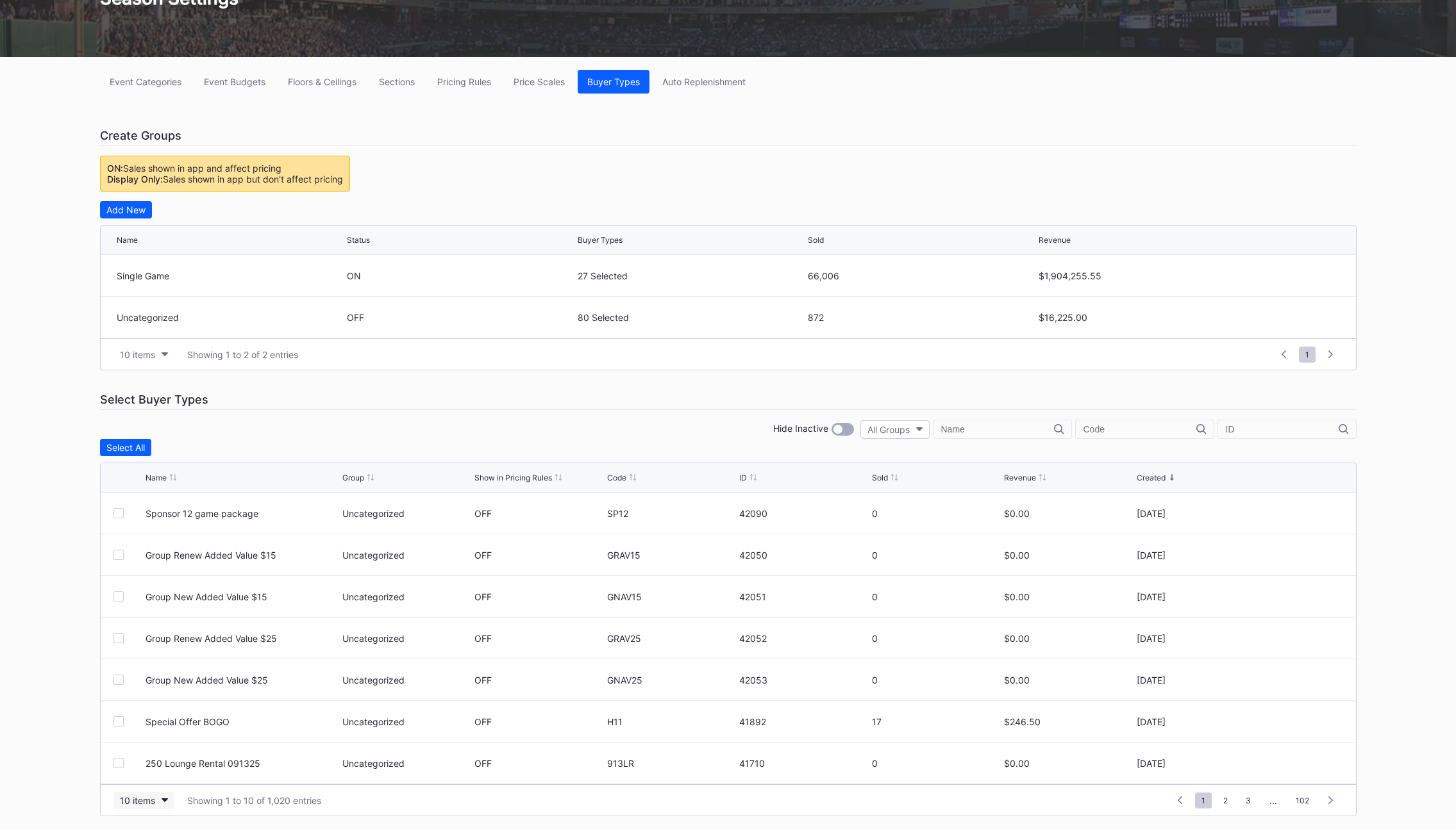
click at [146, 803] on div "10 items" at bounding box center [137, 801] width 35 height 11
drag, startPoint x: 154, startPoint y: 775, endPoint x: 164, endPoint y: 762, distance: 16.4
click at [154, 775] on div "200 items" at bounding box center [144, 769] width 61 height 24
click at [632, 410] on div "Event Categories Event Budgets Floors & Ceilings Sections Pricing Rules Price S…" at bounding box center [728, 443] width 1282 height 772
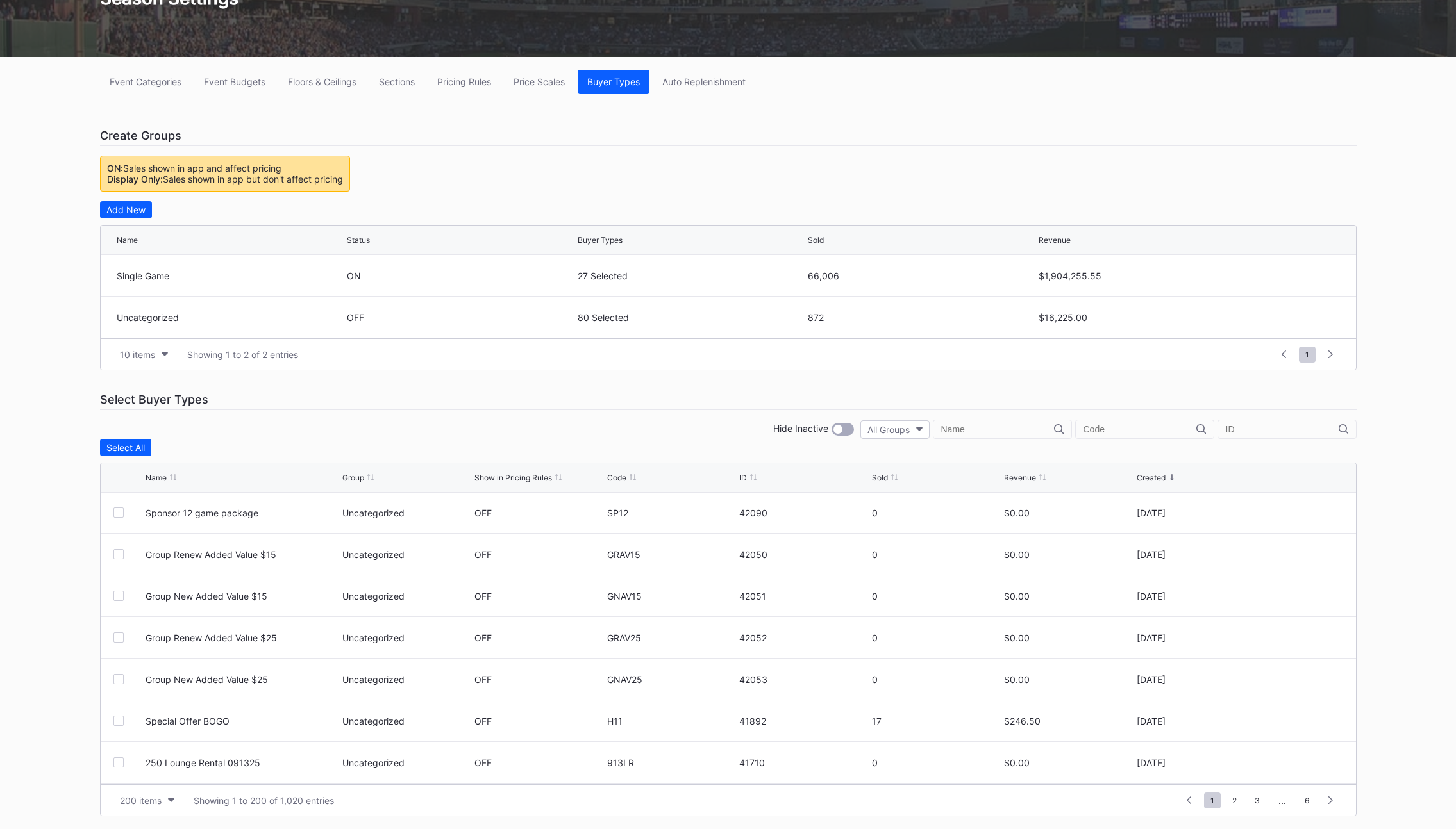
click at [1022, 474] on div "Revenue" at bounding box center [1019, 477] width 32 height 10
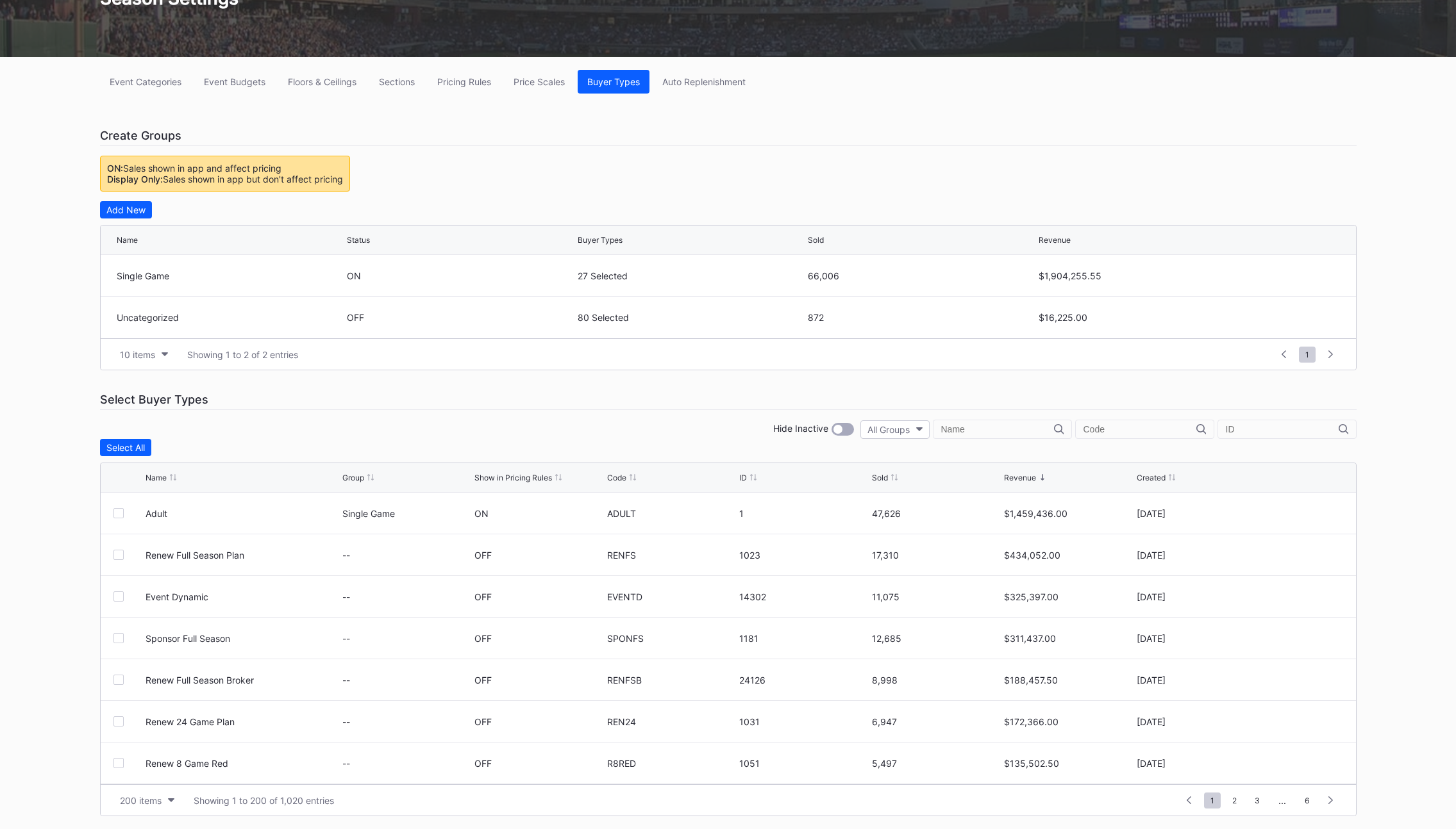
click at [643, 392] on div "Select Buyer Types" at bounding box center [728, 399] width 1257 height 21
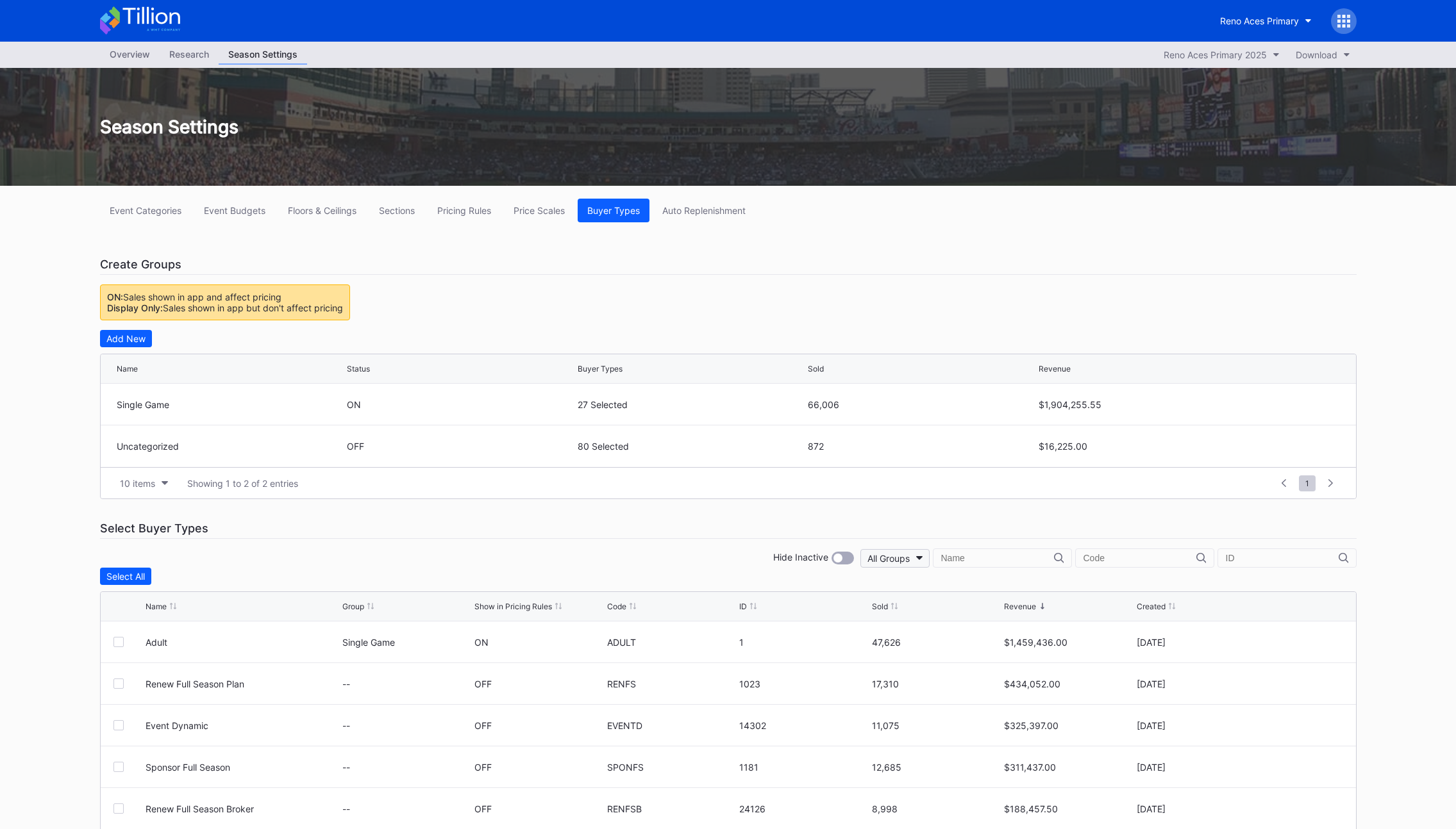
click at [910, 558] on div "All Groups" at bounding box center [888, 558] width 42 height 11
click at [945, 638] on div "Single Game" at bounding box center [950, 638] width 52 height 11
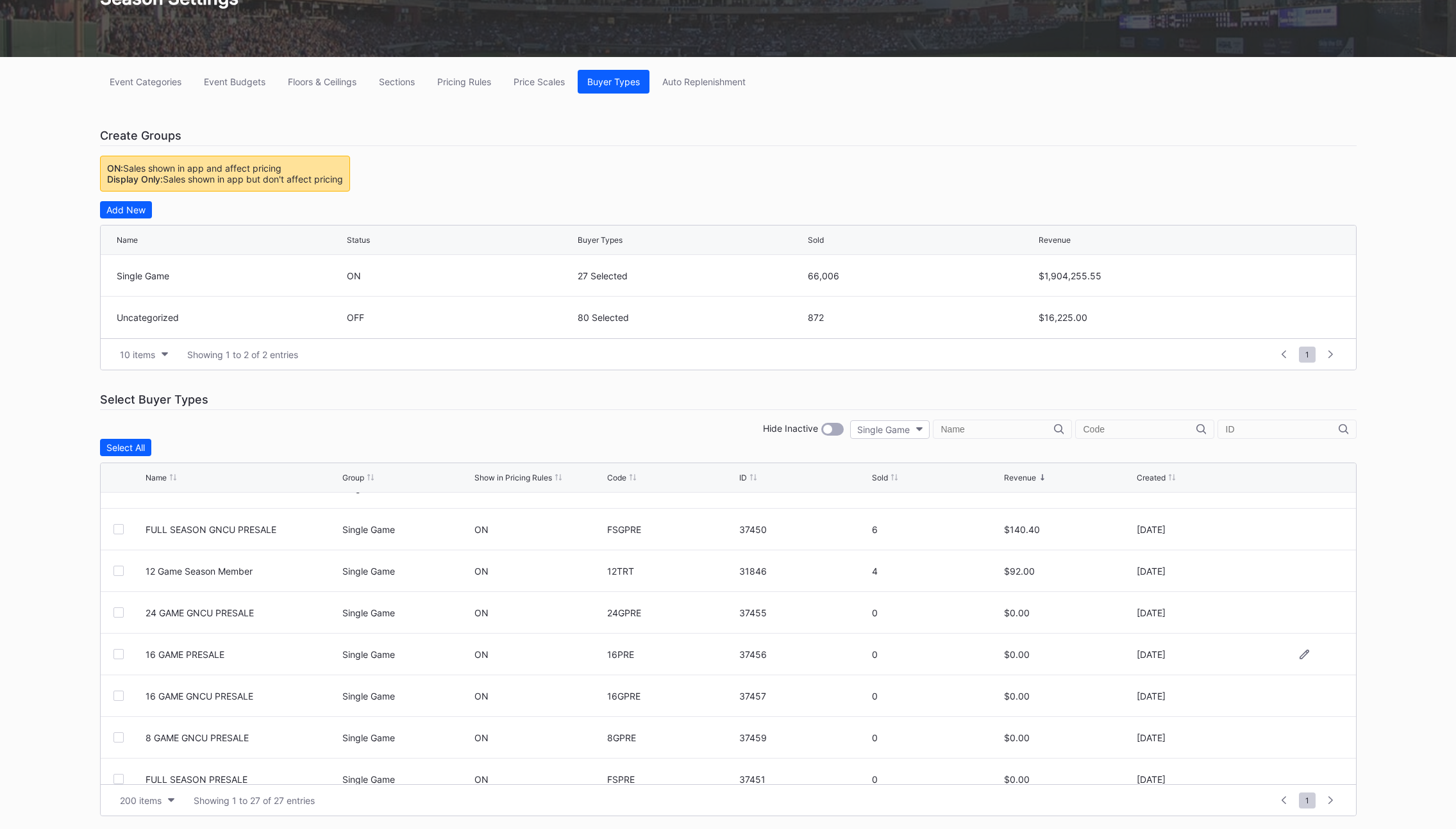
scroll to position [726, 0]
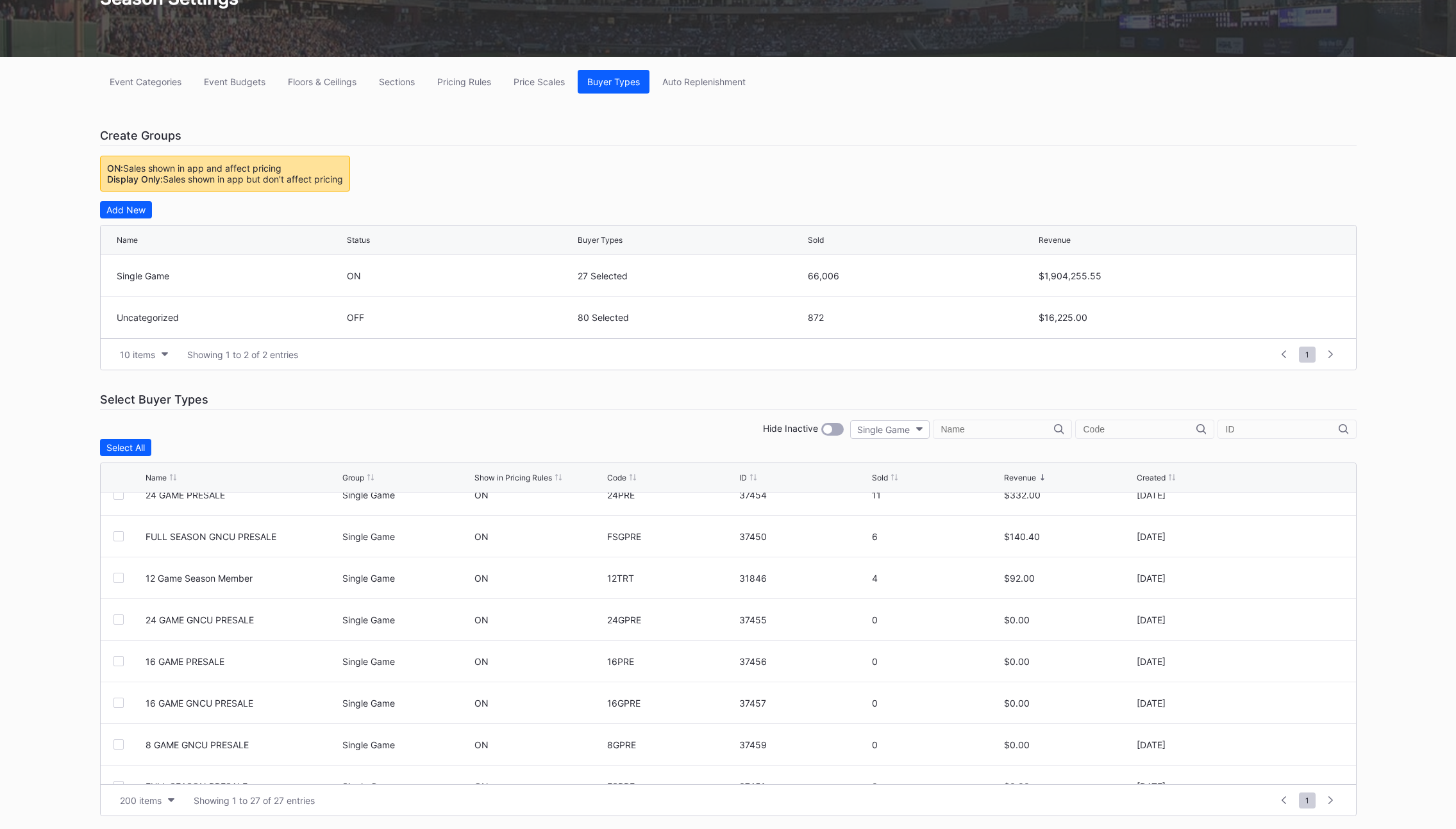
click at [571, 206] on div "Add New" at bounding box center [728, 210] width 1257 height 17
click at [464, 176] on div "Event Categories Event Budgets Floors & Ceilings Sections Pricing Rules Price S…" at bounding box center [728, 443] width 1282 height 772
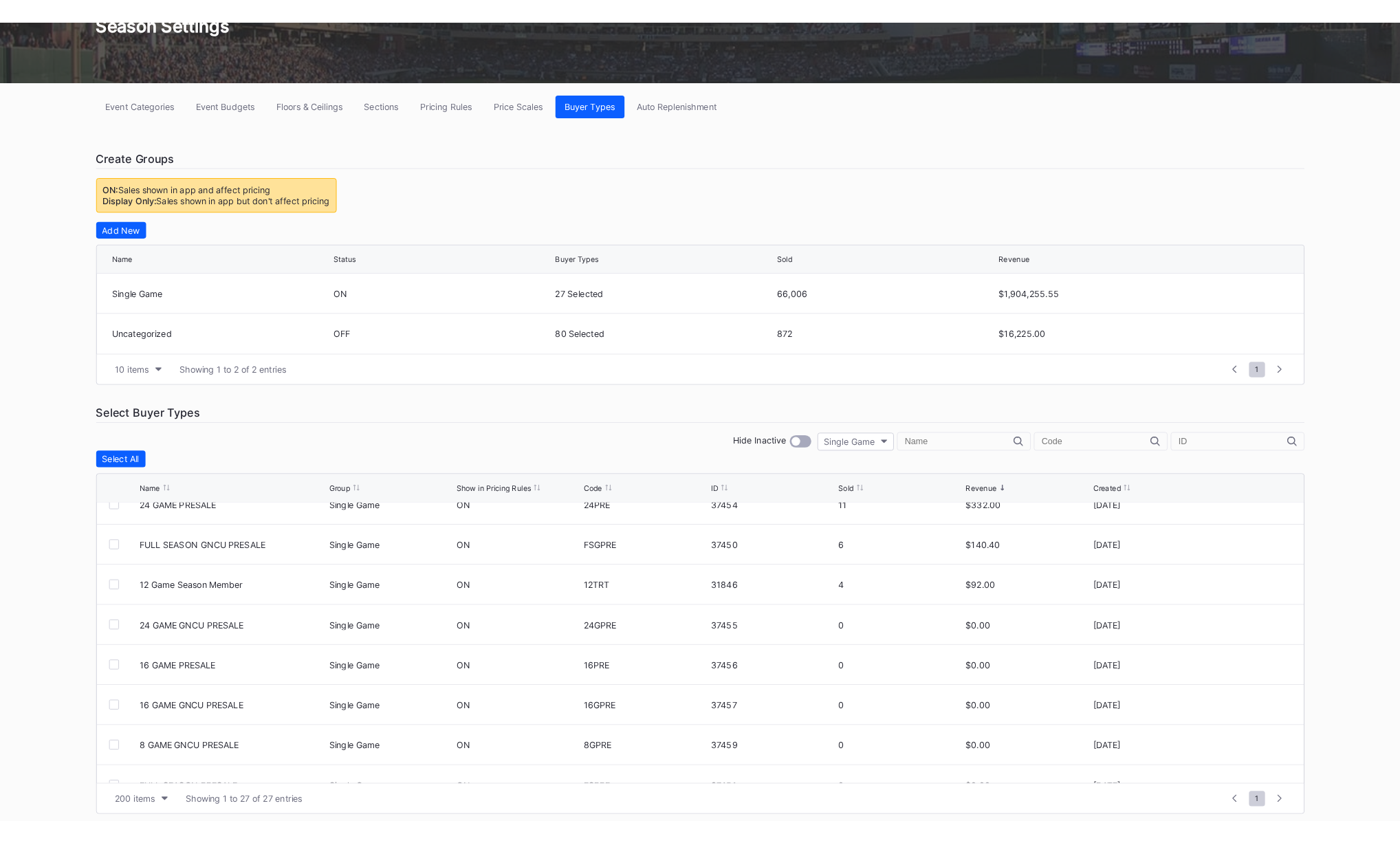
scroll to position [0, 0]
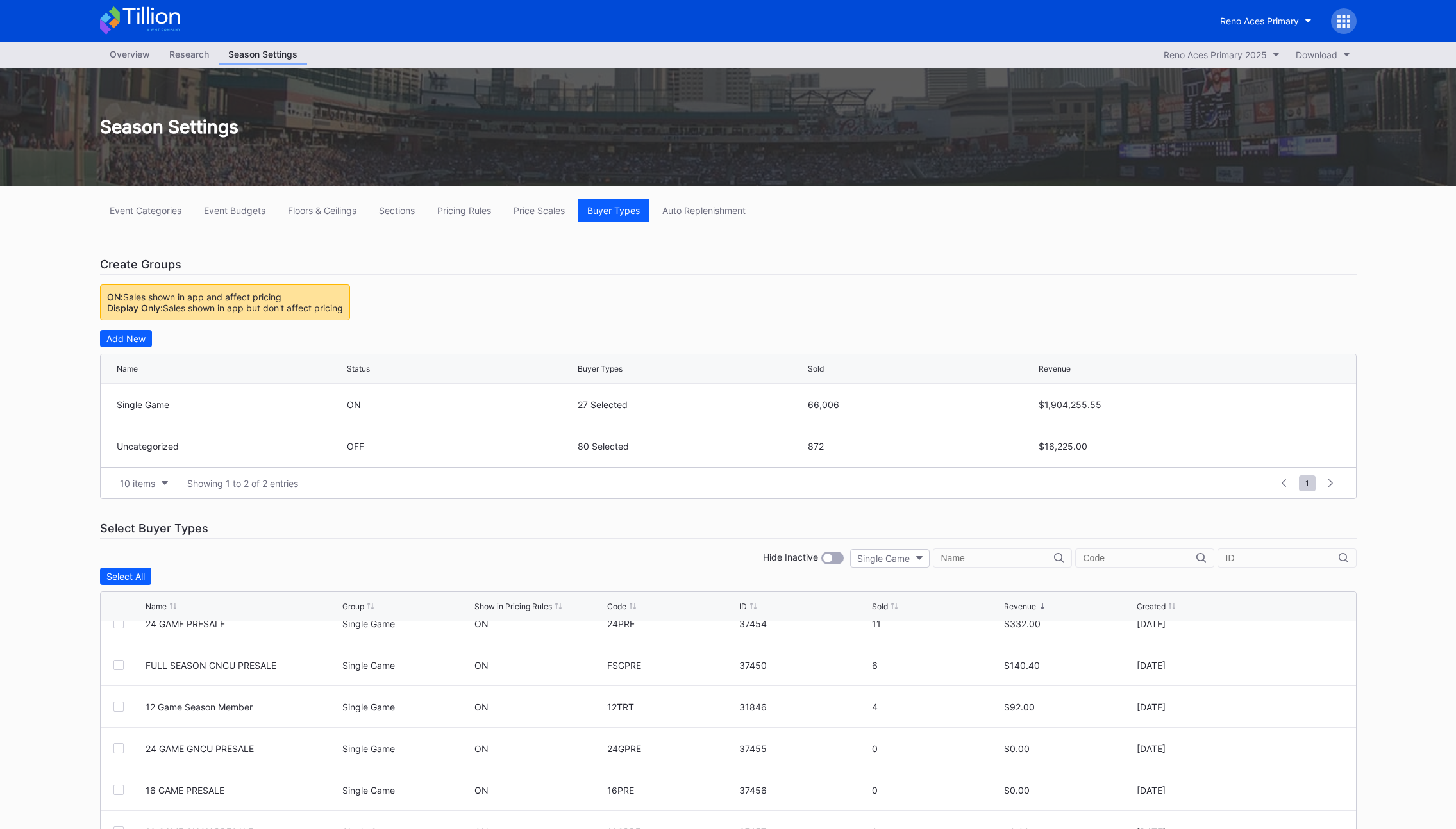
click at [120, 52] on div "Overview" at bounding box center [130, 54] width 60 height 19
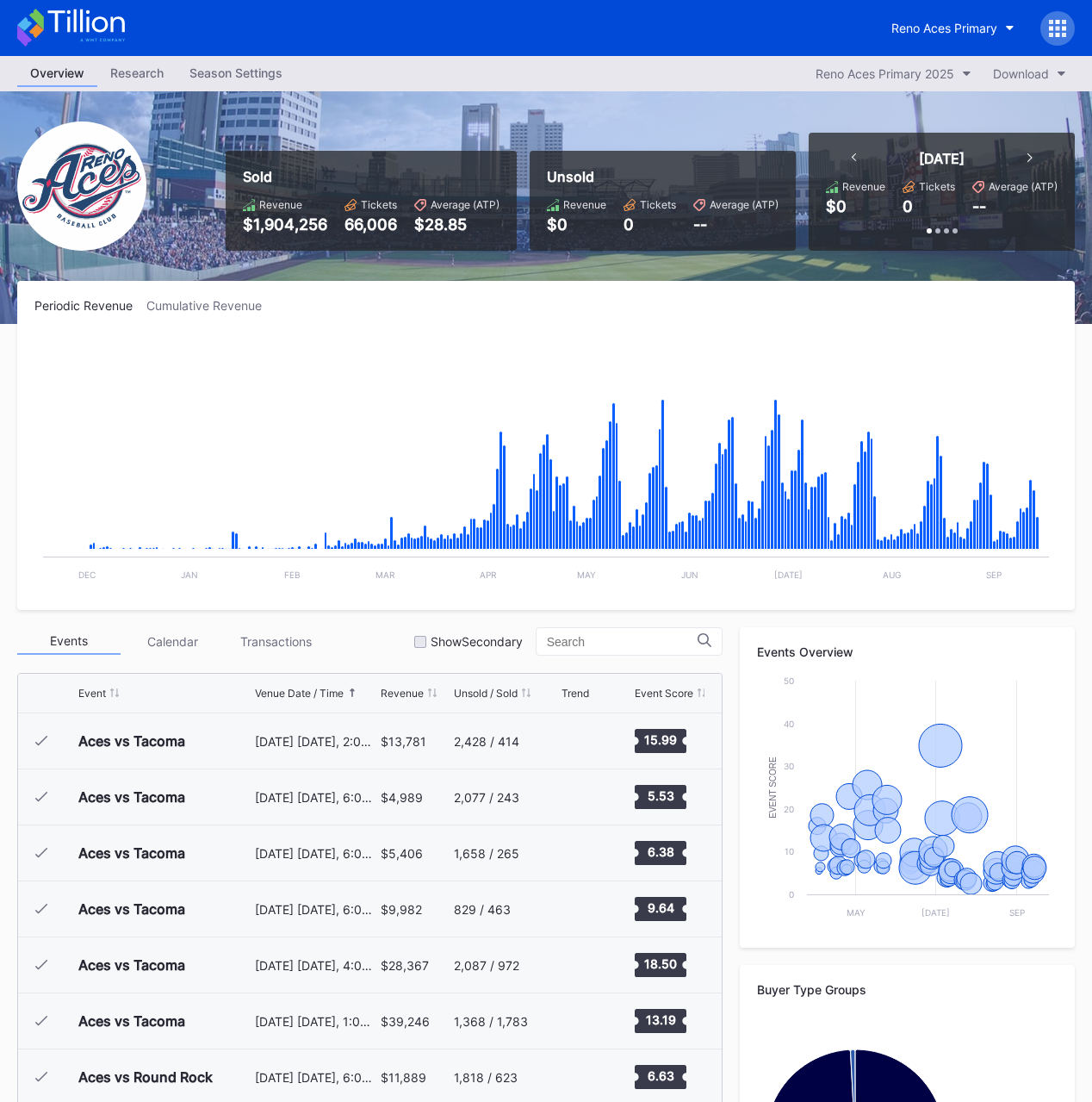
click at [429, 70] on div "Overview Research Season Settings Reno Aces Primary 2025 Download" at bounding box center [546, 74] width 1092 height 36
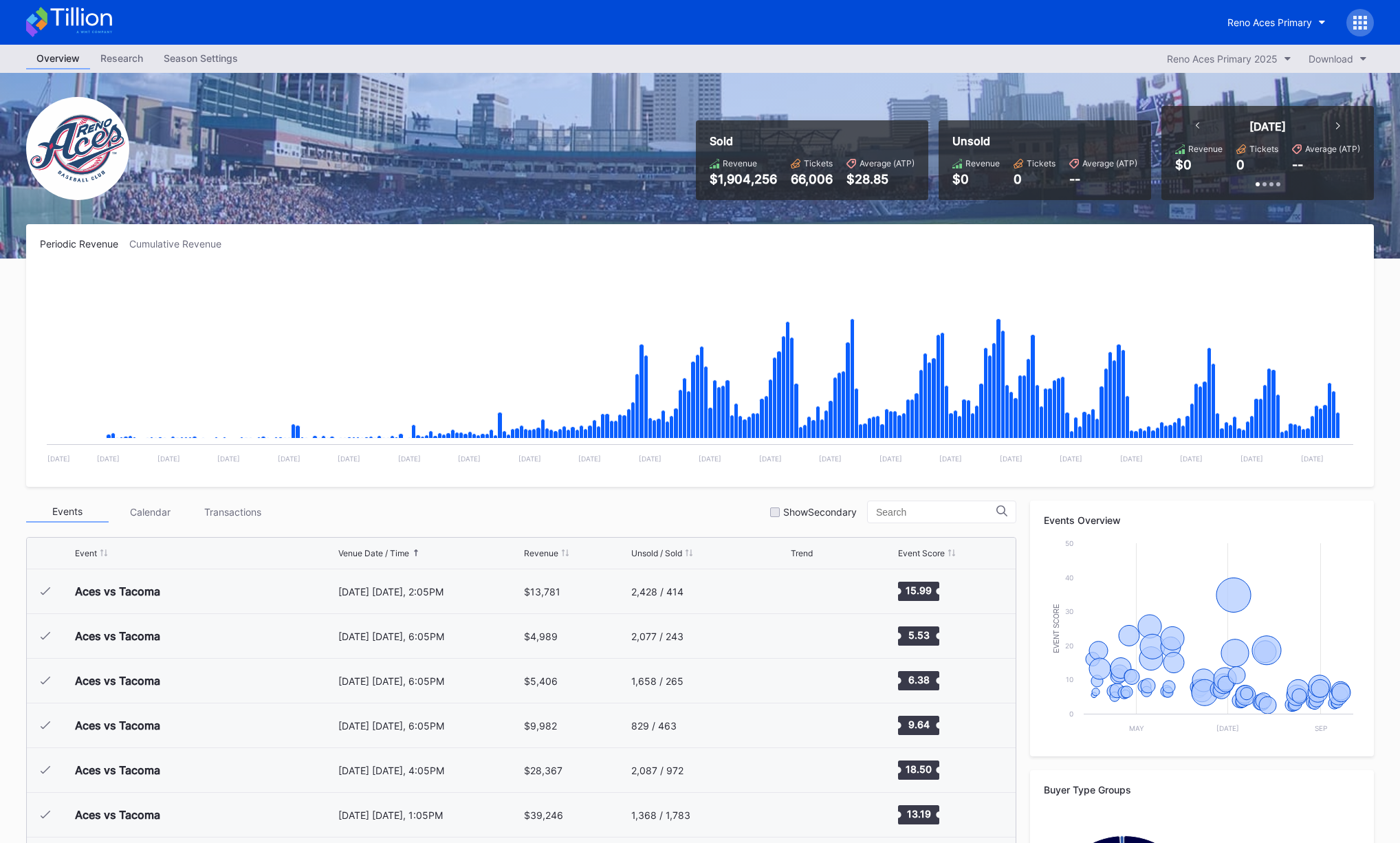
click at [522, 200] on div "Sold Revenue $1,904,256 Tickets 66,006 Average (ATP) $28.85 Unsold Revenue $0 T…" at bounding box center [699, 166] width 1375 height 186
click at [780, 513] on div at bounding box center [775, 512] width 10 height 10
click at [741, 510] on div "Events Calendar Transactions Show Secondary" at bounding box center [521, 512] width 990 height 23
click at [737, 509] on div "Events Calendar Transactions Show Secondary" at bounding box center [521, 512] width 990 height 23
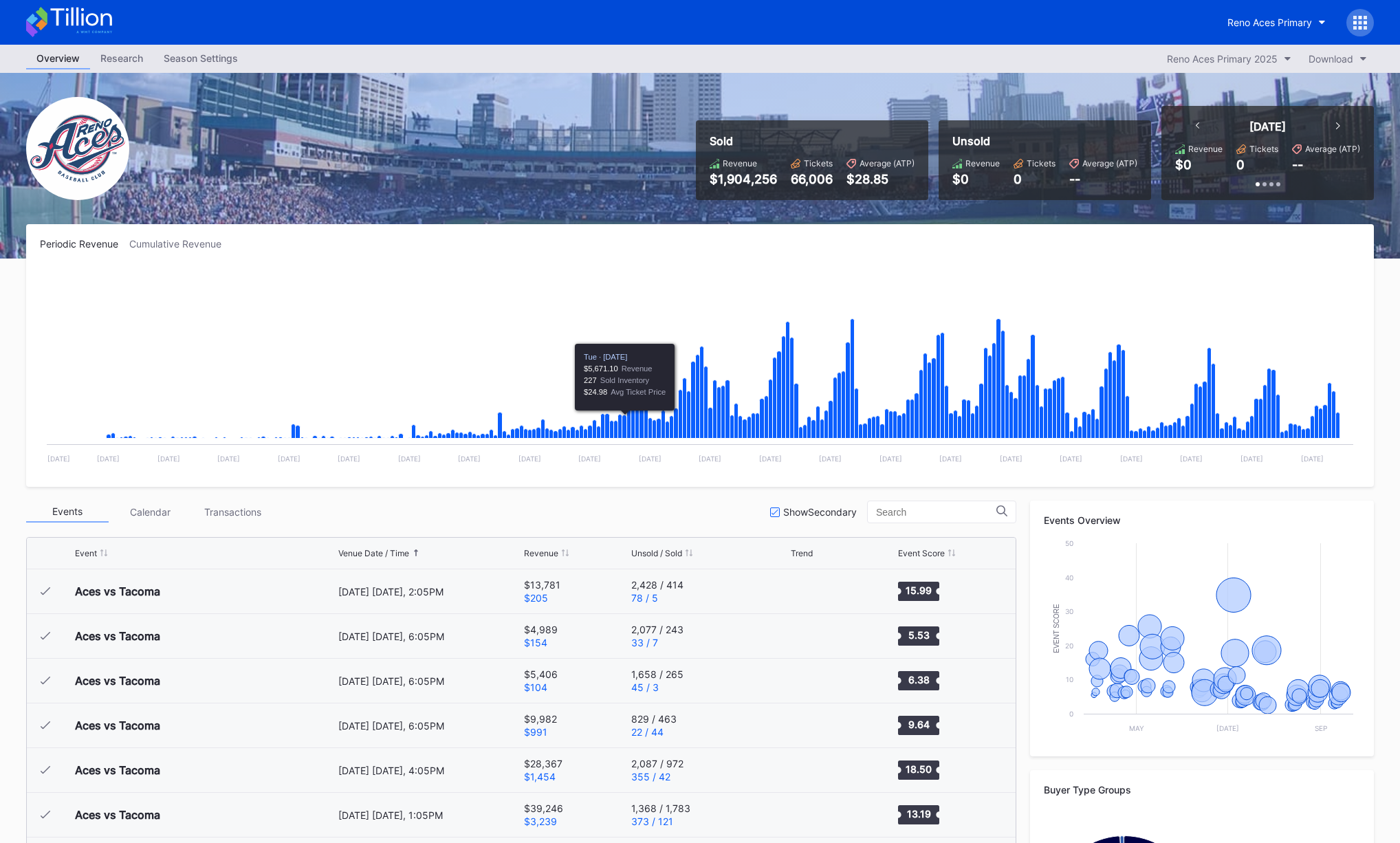
click at [501, 185] on div "Sold Revenue $1,904,256 Tickets 66,006 Average (ATP) $28.85 Unsold Revenue $0 T…" at bounding box center [699, 166] width 1375 height 186
click at [210, 61] on div "Season Settings" at bounding box center [201, 58] width 95 height 20
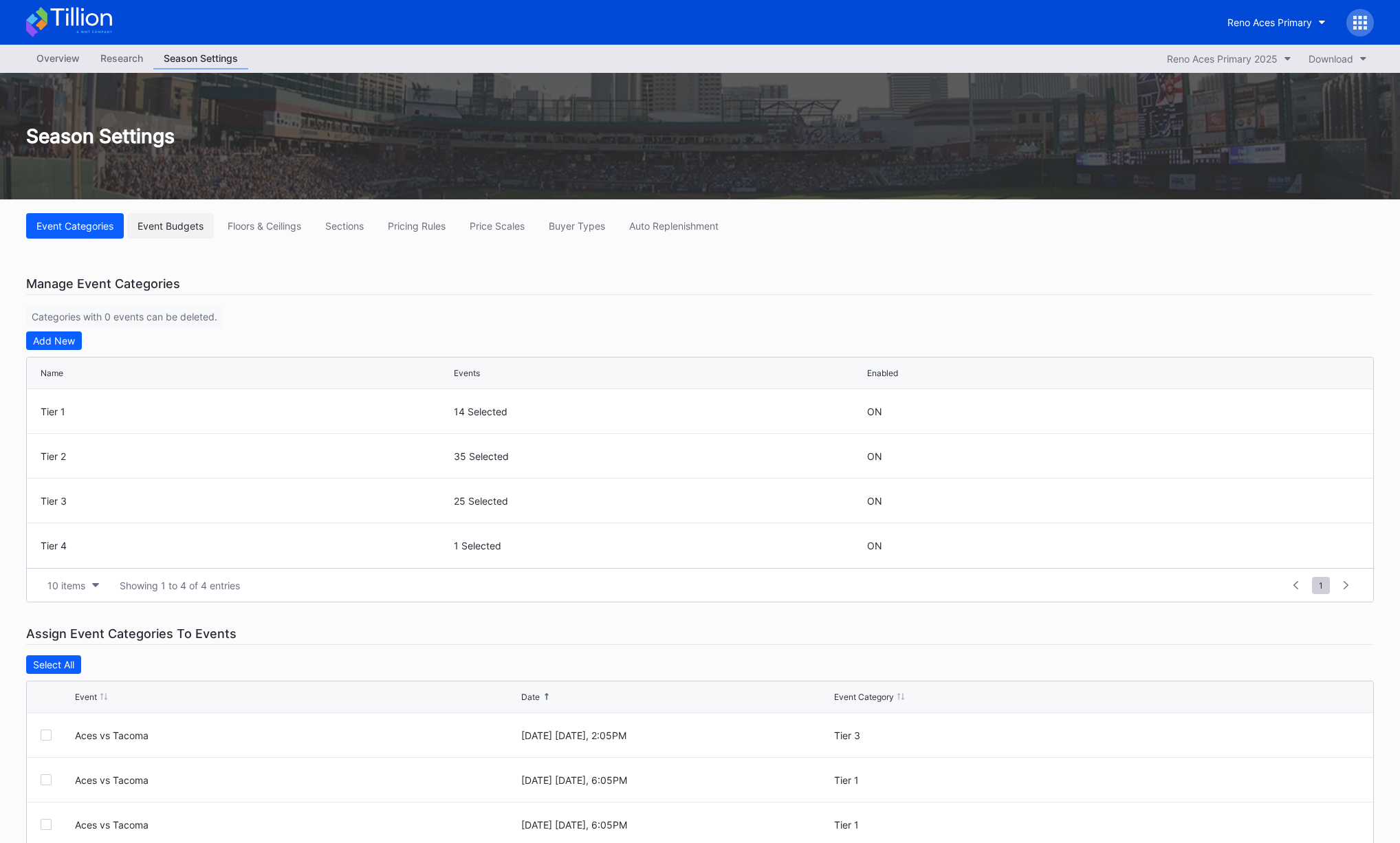
click at [163, 218] on button "Event Budgets" at bounding box center [171, 226] width 87 height 26
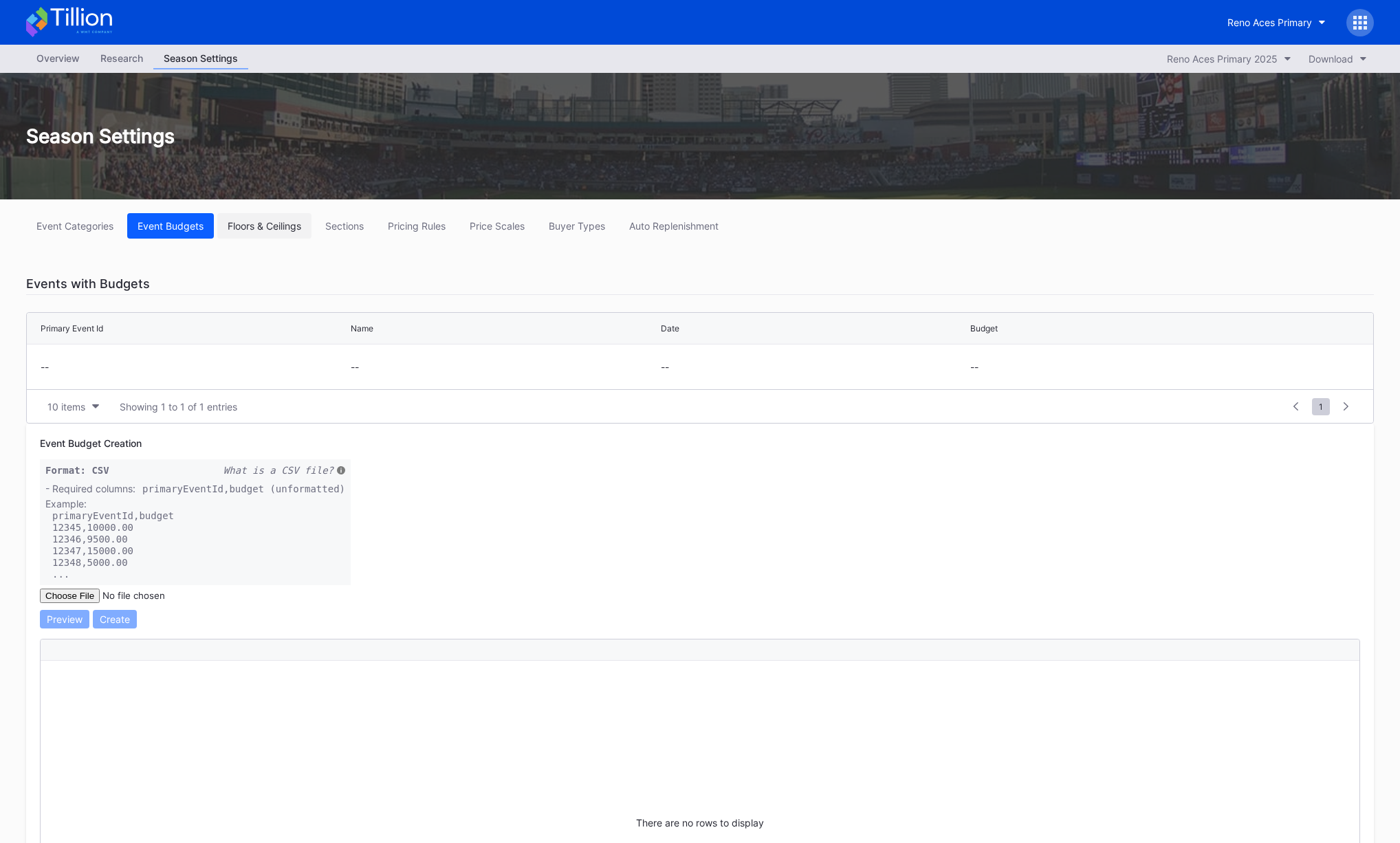
click at [254, 220] on div "Floors & Ceilings" at bounding box center [264, 226] width 74 height 11
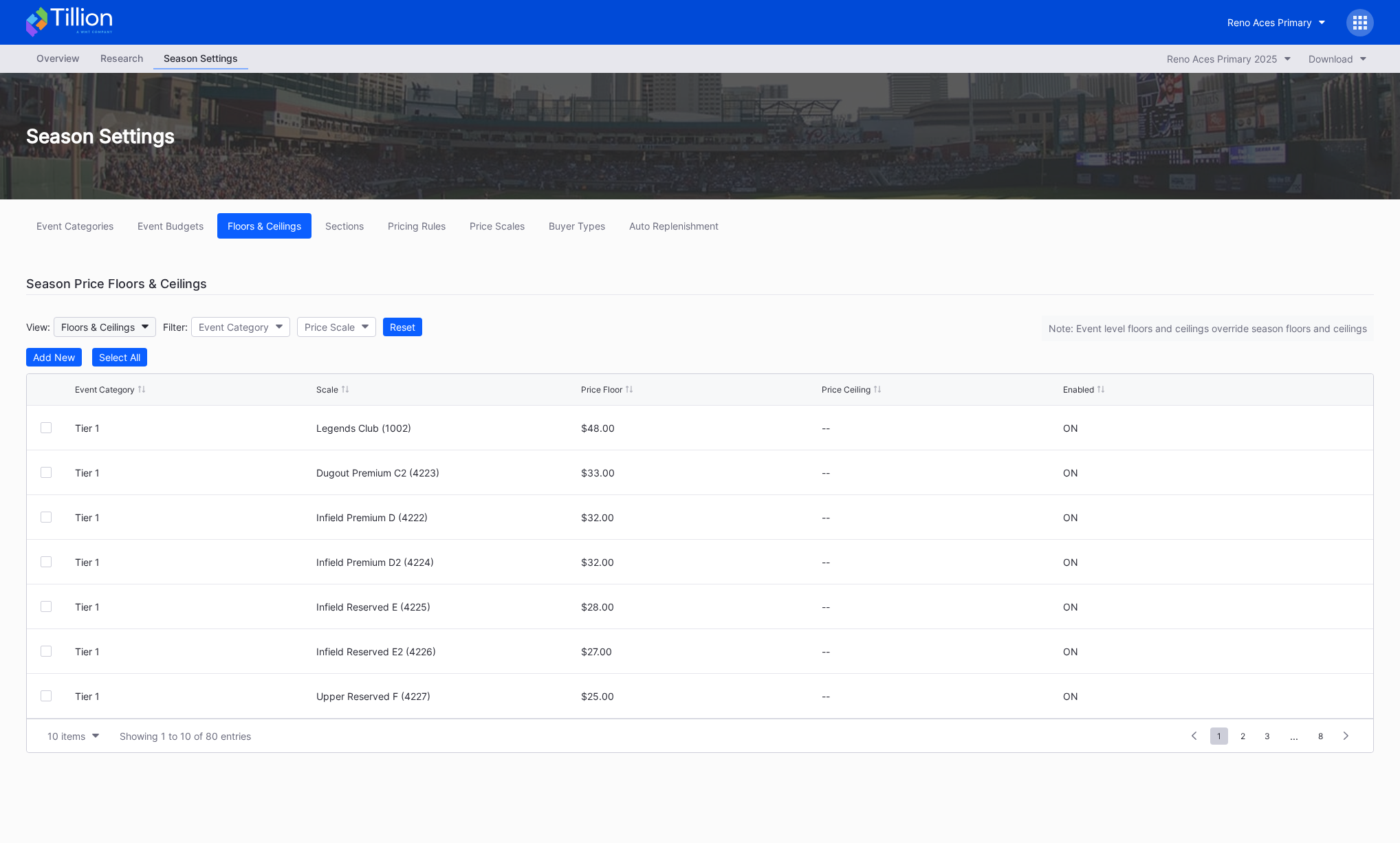
click at [107, 321] on div "Floors & Ceilings" at bounding box center [98, 327] width 74 height 11
click at [85, 393] on div "Floors" at bounding box center [102, 387] width 96 height 26
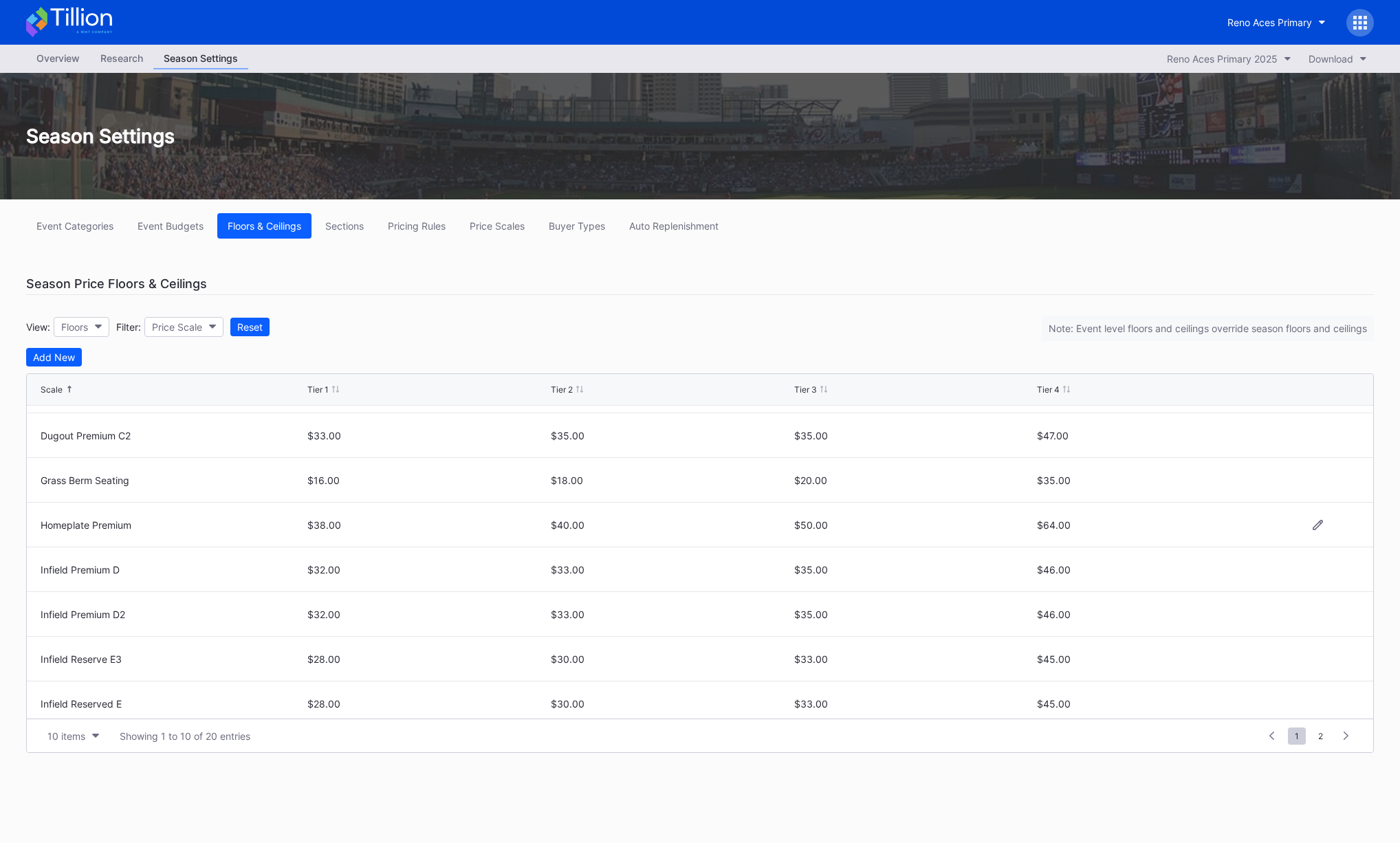
scroll to position [134, 0]
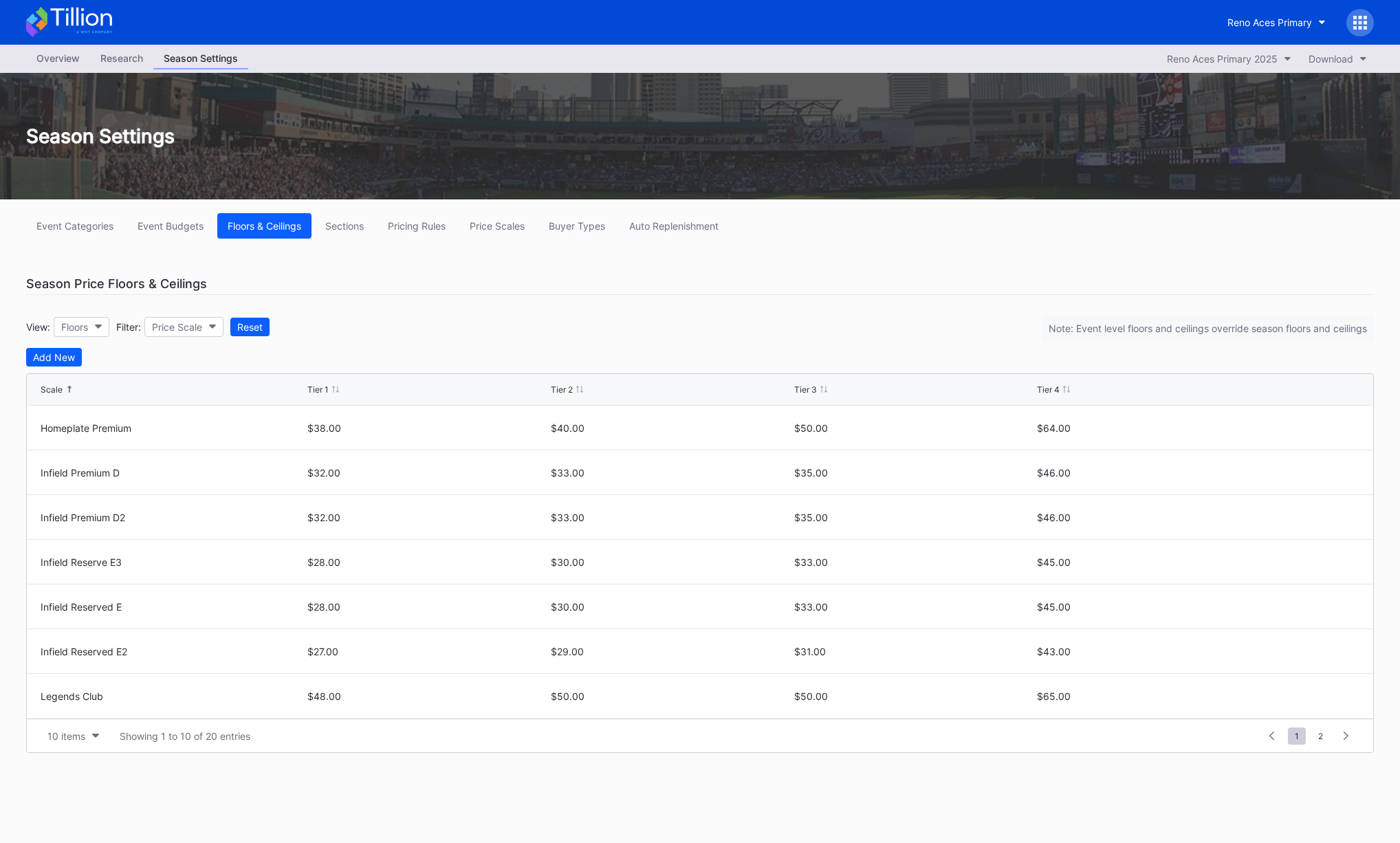
click at [54, 65] on div "Overview" at bounding box center [58, 58] width 64 height 20
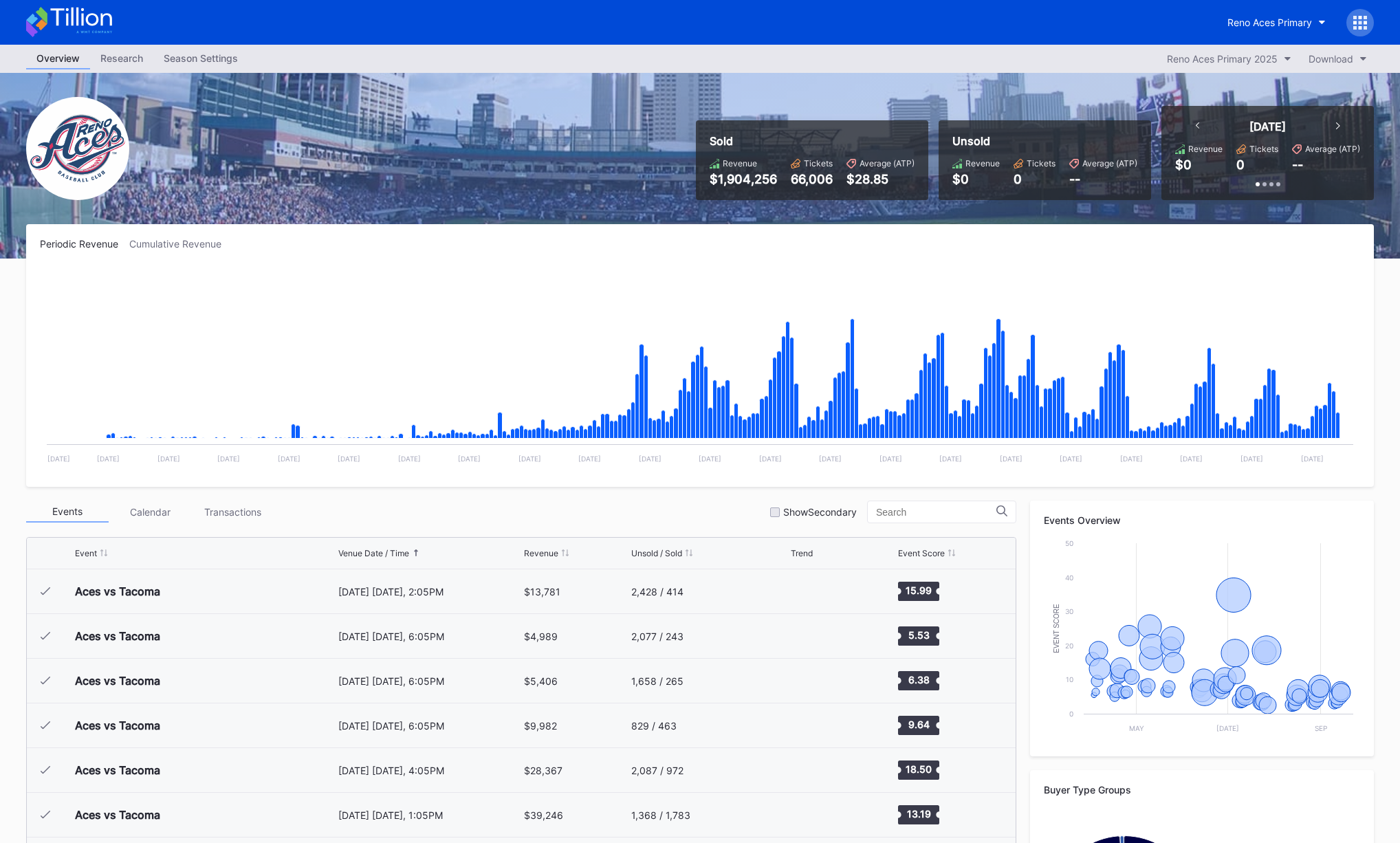
click at [119, 56] on div "Research" at bounding box center [122, 58] width 63 height 20
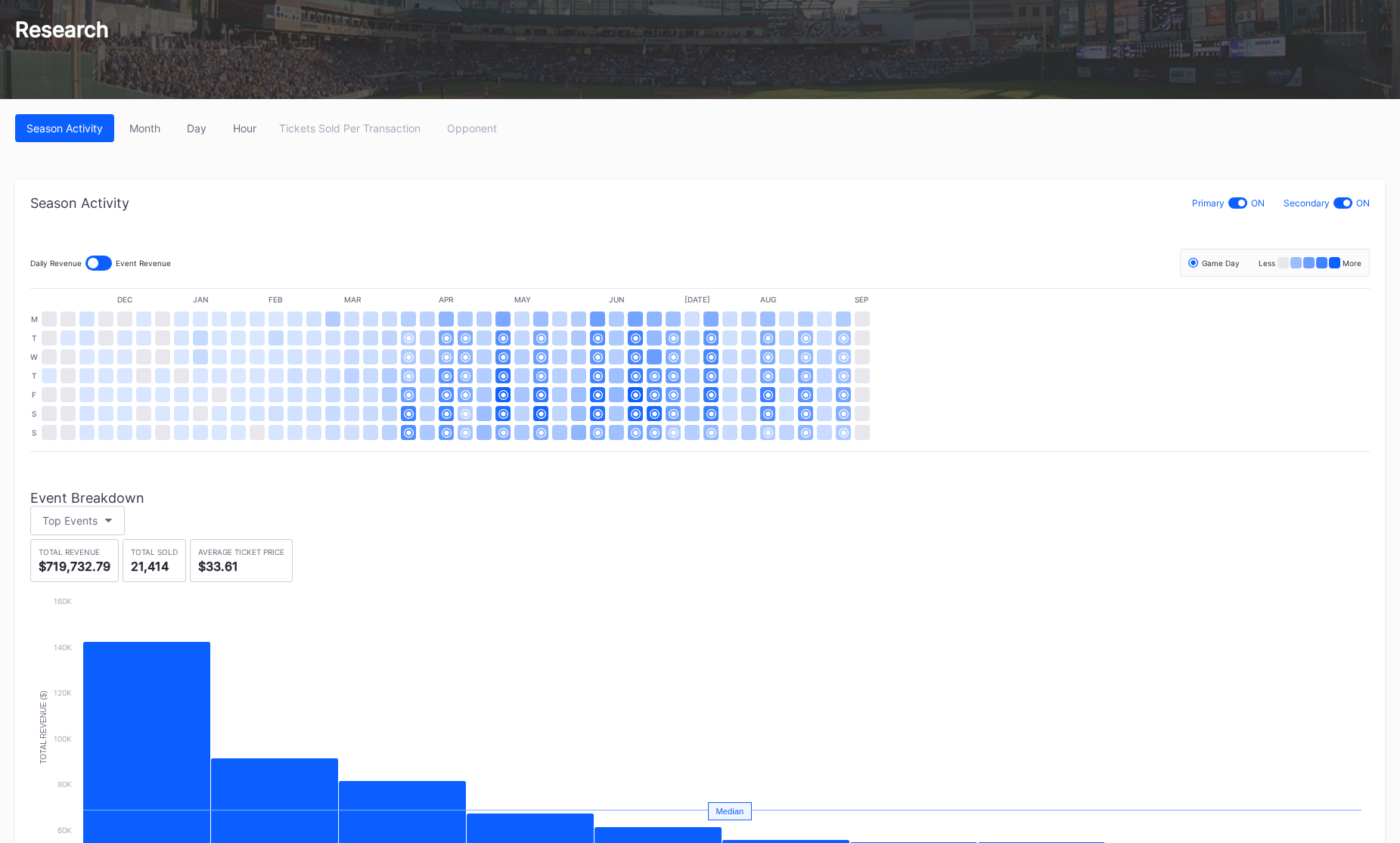
scroll to position [204, 0]
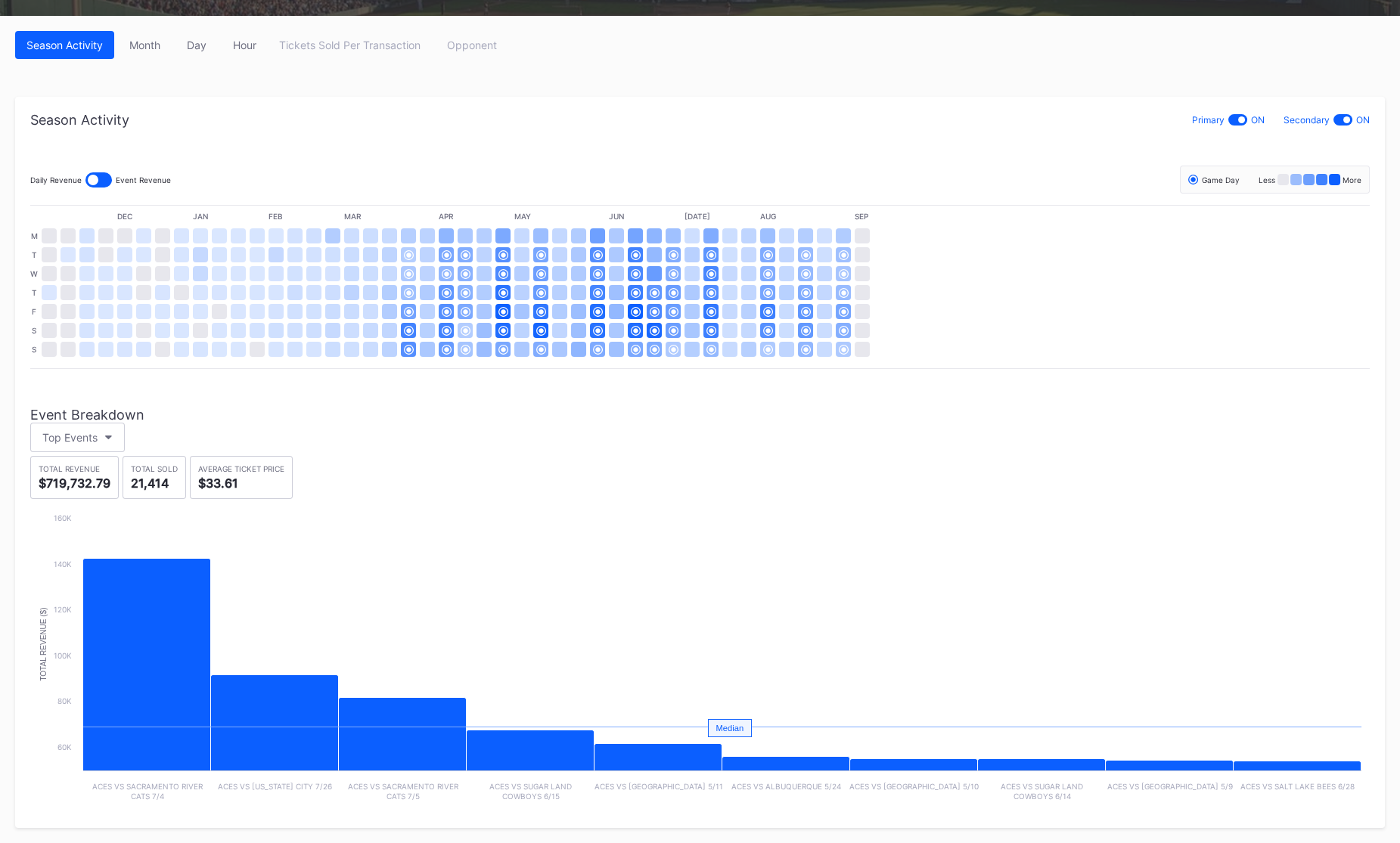
click at [243, 103] on div "Season Activity Primary ON Secondary ON Daily Revenue Event Revenue Game Day Le…" at bounding box center [700, 463] width 1370 height 731
click at [291, 385] on div "Season Activity Primary ON Secondary ON Daily Revenue Event Revenue Game Day Le…" at bounding box center [700, 462] width 1340 height 701
click at [290, 385] on div "Season Activity Primary ON Secondary ON Daily Revenue Event Revenue Game Day Le…" at bounding box center [700, 462] width 1340 height 701
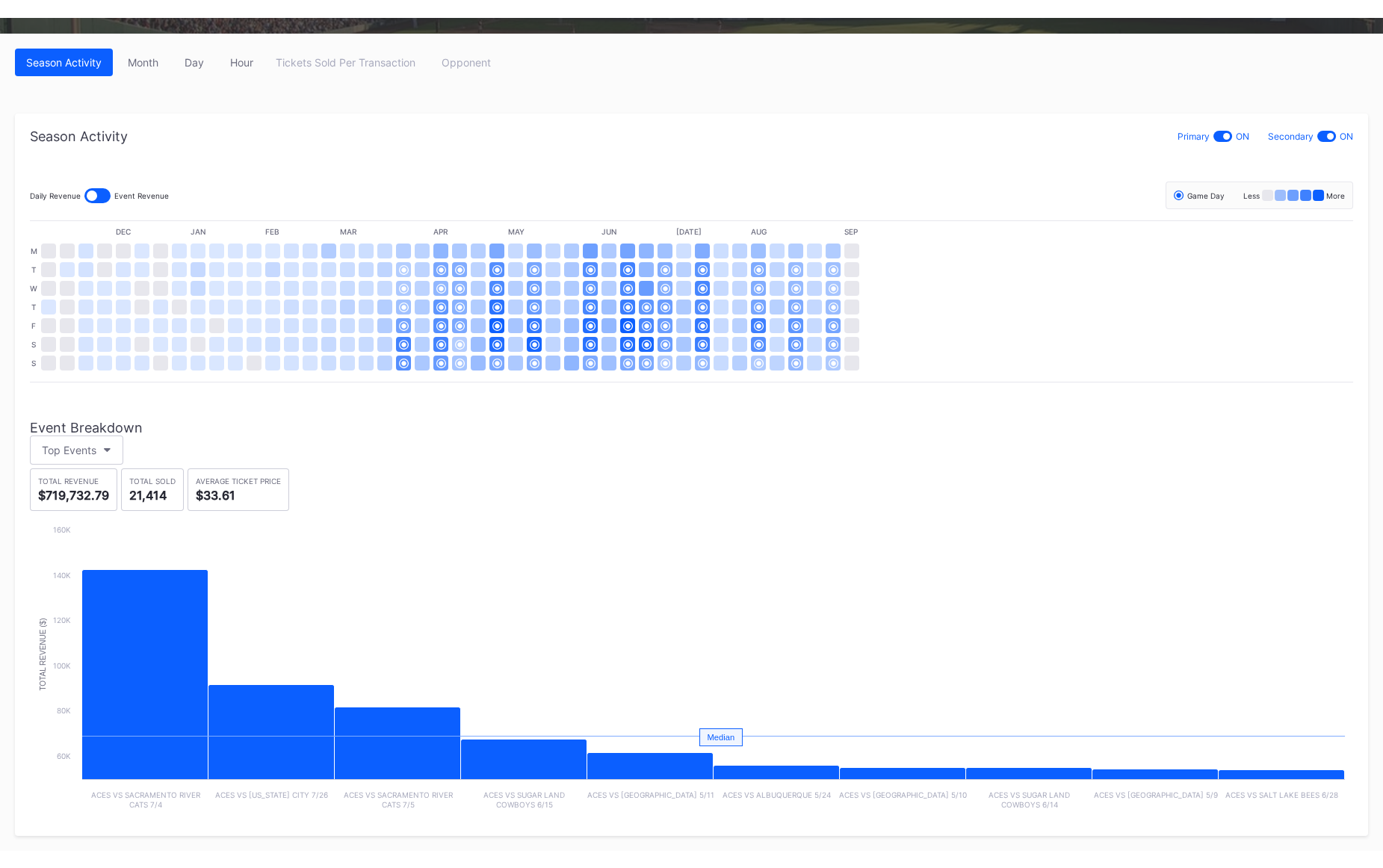
scroll to position [166, 0]
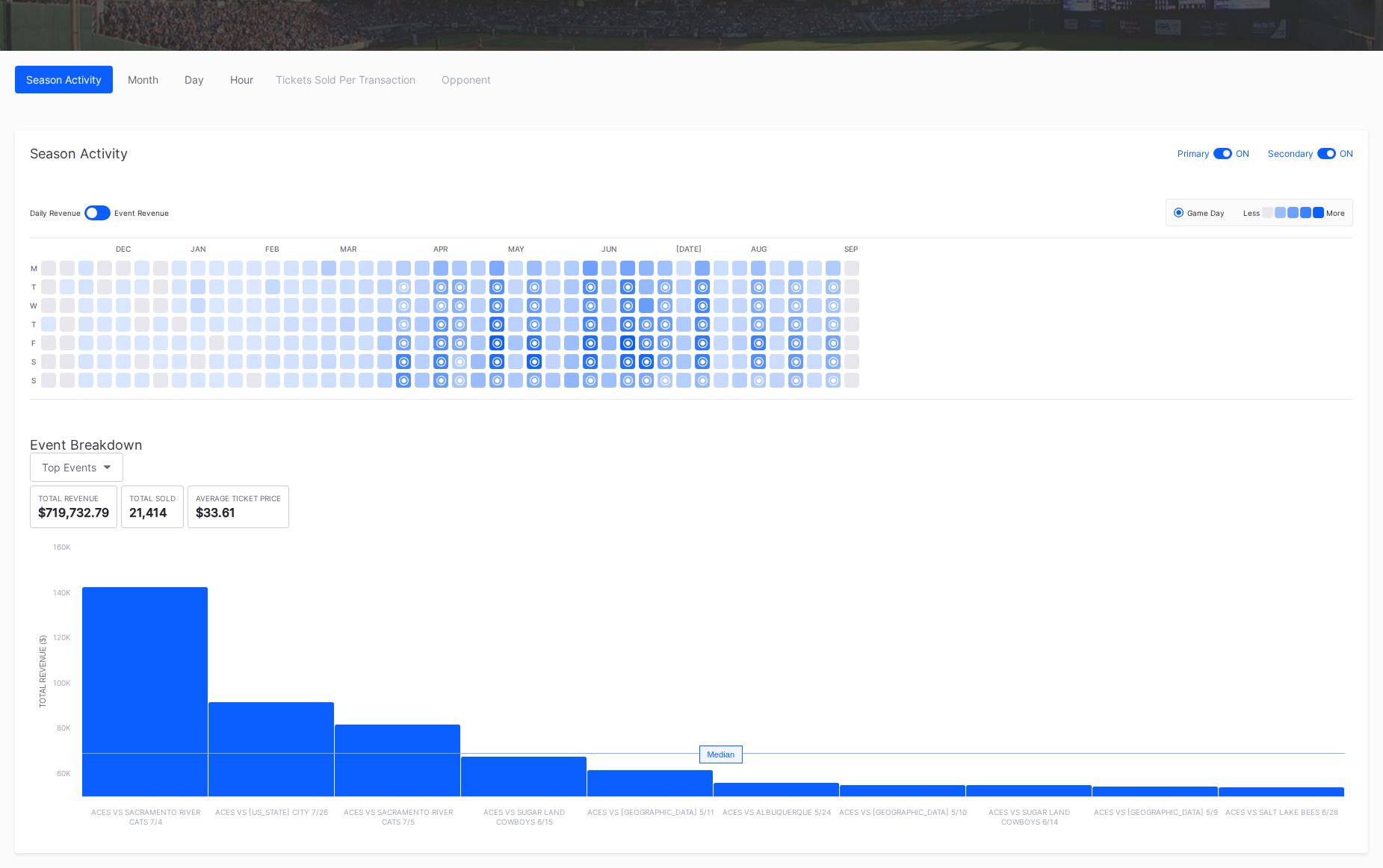
click at [617, 211] on div "Daily Revenue Event Revenue Game Day Less More" at bounding box center [692, 212] width 1324 height 28
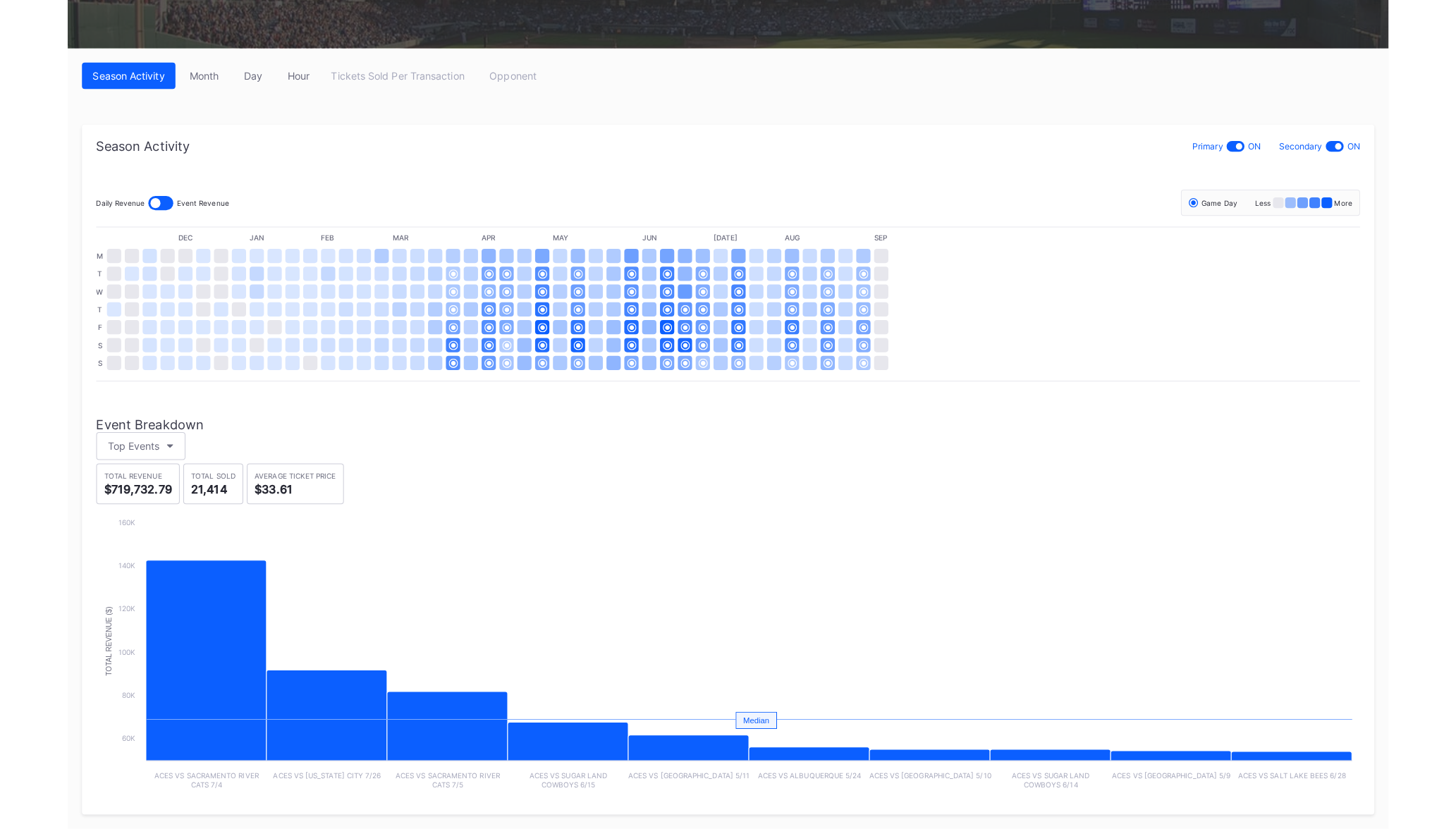
scroll to position [146, 0]
